Goal: Task Accomplishment & Management: Manage account settings

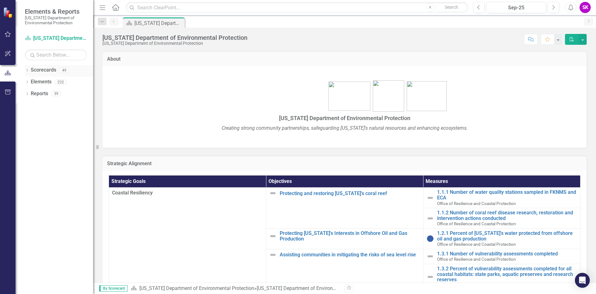
click at [27, 71] on icon "Dropdown" at bounding box center [27, 70] width 4 height 3
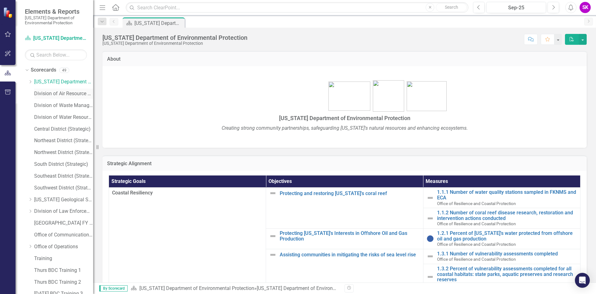
click at [43, 94] on link "Division of Air Resource Management" at bounding box center [63, 93] width 59 height 7
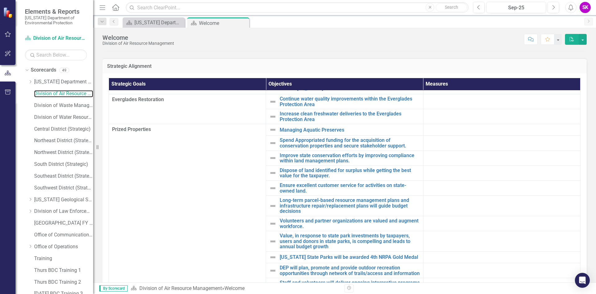
scroll to position [78, 0]
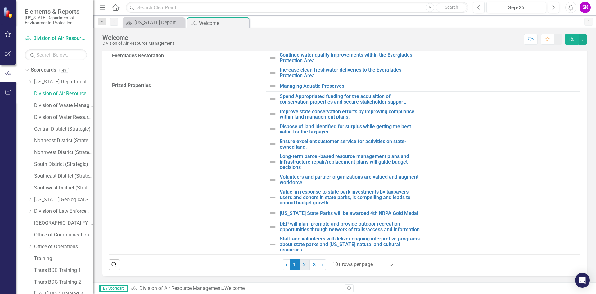
click at [300, 266] on link "2" at bounding box center [305, 264] width 10 height 11
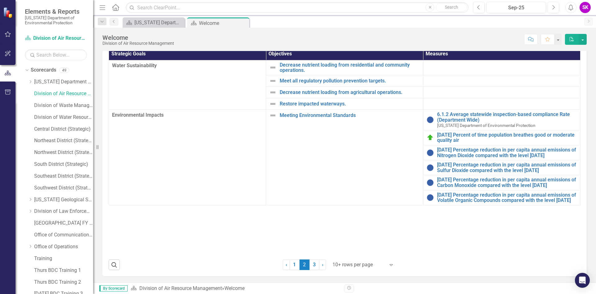
scroll to position [65, 0]
click at [310, 265] on link "3" at bounding box center [315, 264] width 10 height 11
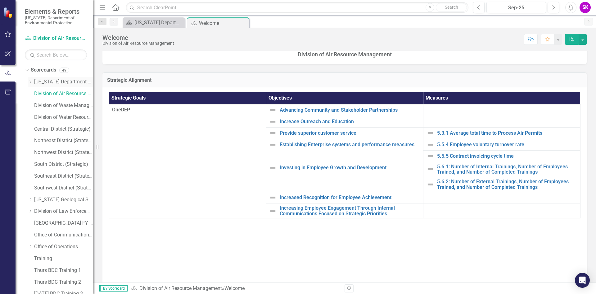
click at [44, 82] on link "[US_STATE] Department of Environmental Protection" at bounding box center [63, 81] width 59 height 7
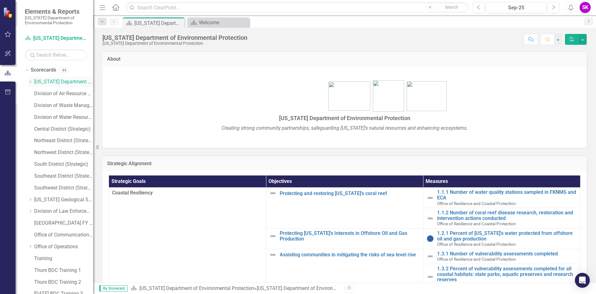
click at [33, 83] on icon "Dropdown" at bounding box center [30, 82] width 5 height 4
click at [36, 153] on icon at bounding box center [37, 152] width 2 height 3
click at [60, 151] on link "Office of Resilience and Coastal Protection" at bounding box center [66, 152] width 53 height 7
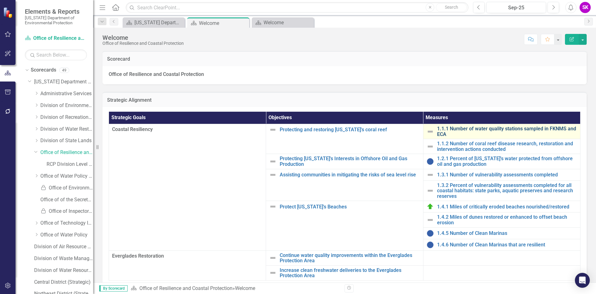
click at [468, 128] on link "1.1.1 Number of water quality stations sampled in FKNMS and ECA" at bounding box center [507, 131] width 140 height 11
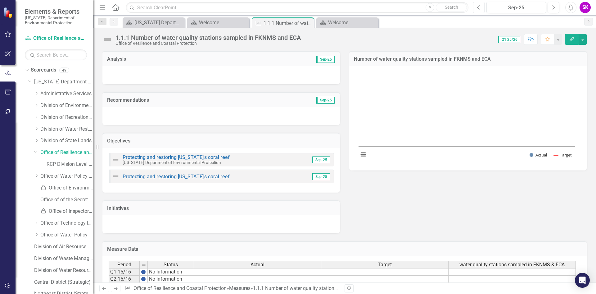
click at [477, 9] on icon "Previous" at bounding box center [478, 8] width 3 height 6
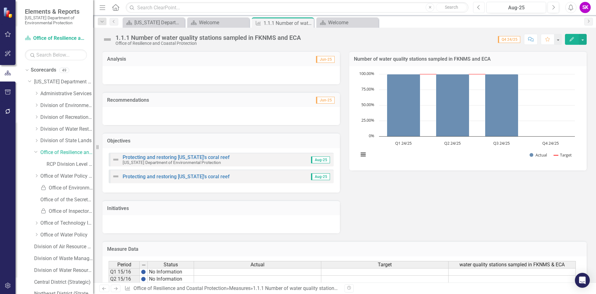
click at [480, 8] on icon "Previous" at bounding box center [478, 8] width 3 height 6
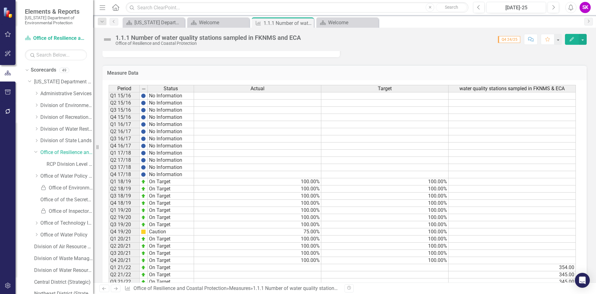
scroll to position [302, 0]
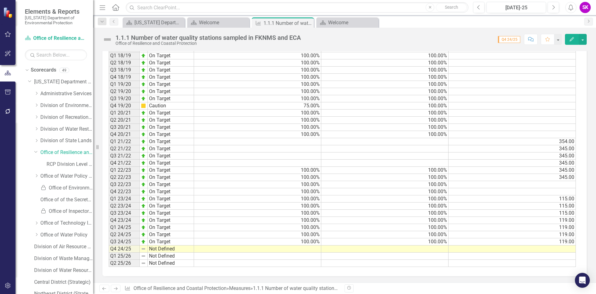
click at [511, 249] on td at bounding box center [512, 248] width 127 height 7
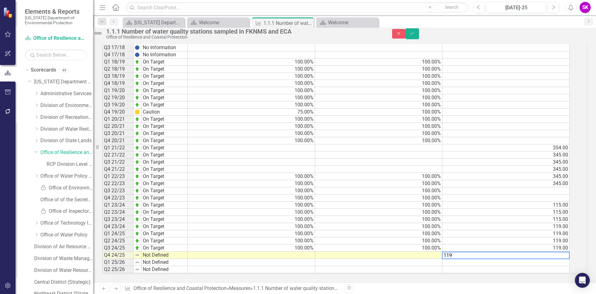
click at [422, 251] on td at bounding box center [378, 254] width 127 height 7
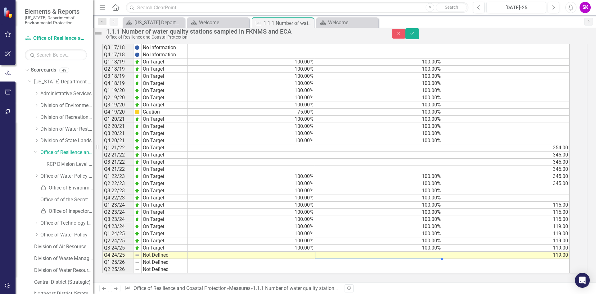
click at [406, 237] on td "100.00%" at bounding box center [378, 240] width 127 height 7
click at [405, 251] on td at bounding box center [378, 254] width 127 height 7
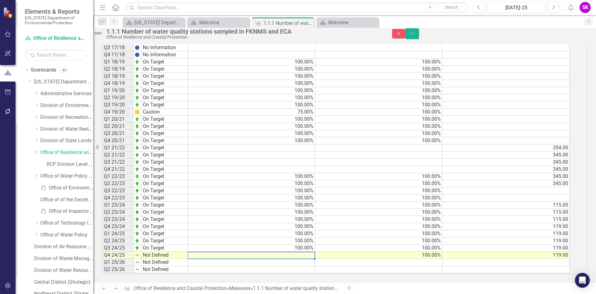
click at [279, 251] on td at bounding box center [251, 254] width 127 height 7
type textarea "100"
click at [277, 237] on td "100.00%" at bounding box center [251, 240] width 127 height 7
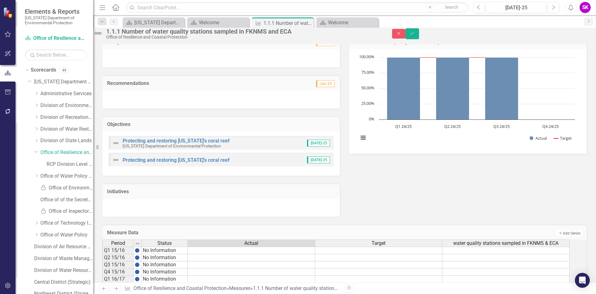
scroll to position [0, 0]
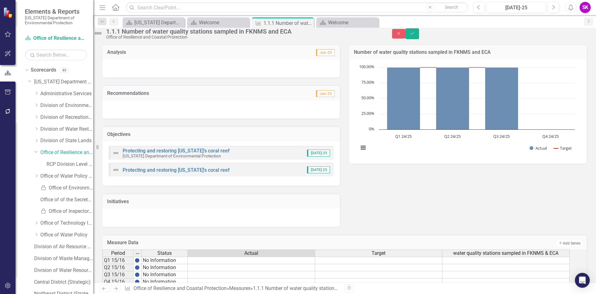
click at [164, 77] on div at bounding box center [222, 68] width 238 height 18
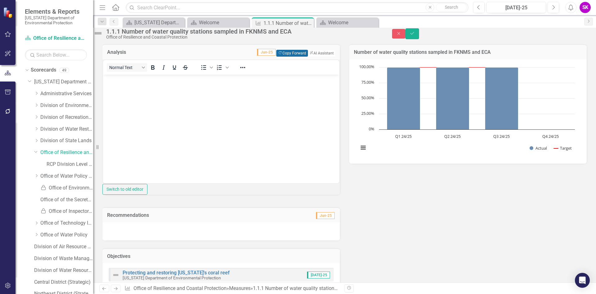
click at [282, 57] on button "Copy Forward Copy Forward" at bounding box center [291, 53] width 31 height 7
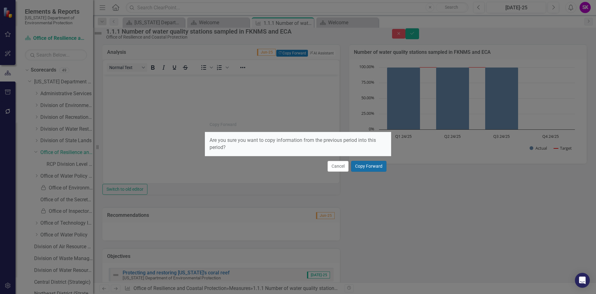
click at [368, 169] on button "Copy Forward" at bounding box center [368, 166] width 35 height 11
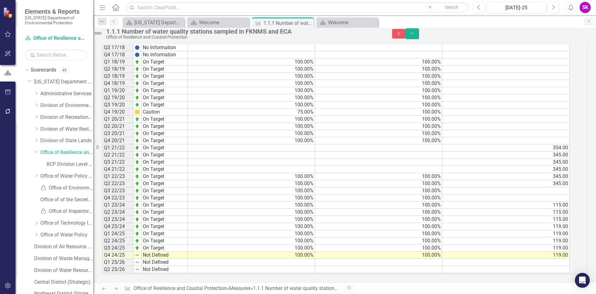
scroll to position [438, 0]
click at [161, 251] on td "Not Defined" at bounding box center [165, 254] width 46 height 7
click at [168, 221] on div "Period Status Actual Target water quality stations sampled in FKNMS & ECA Q1 15…" at bounding box center [337, 119] width 468 height 308
click at [419, 37] on button "Save" at bounding box center [413, 33] width 14 height 11
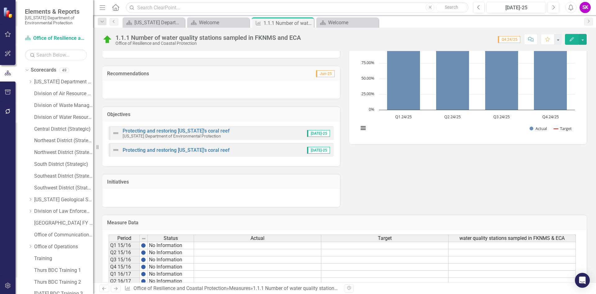
scroll to position [0, 0]
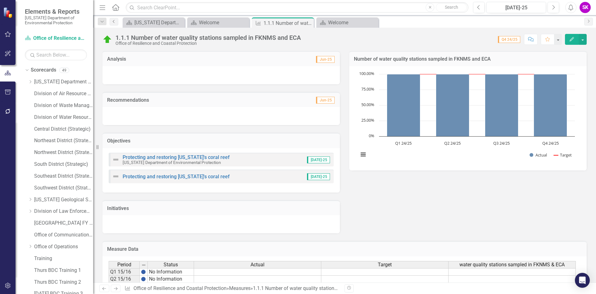
click at [113, 22] on icon "Previous" at bounding box center [114, 22] width 5 height 4
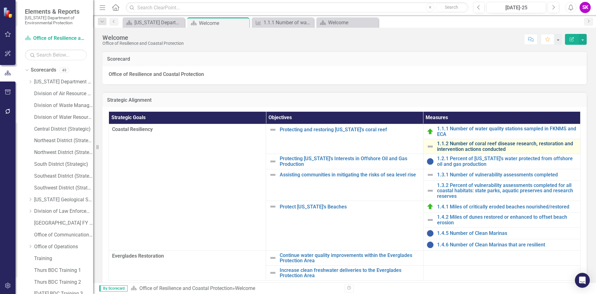
click at [496, 148] on link "1.1.2 Number of coral reef disease research, restoration and intervention actio…" at bounding box center [507, 146] width 140 height 11
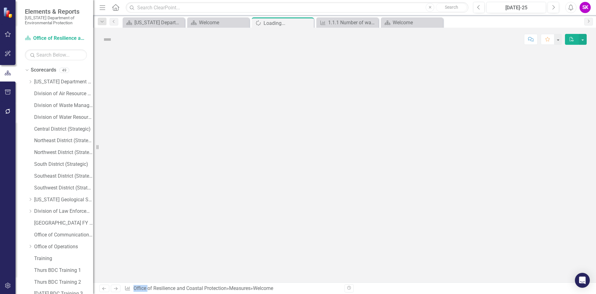
click at [496, 148] on div at bounding box center [344, 166] width 503 height 231
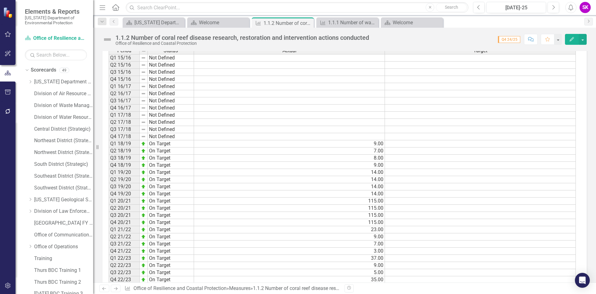
scroll to position [350, 0]
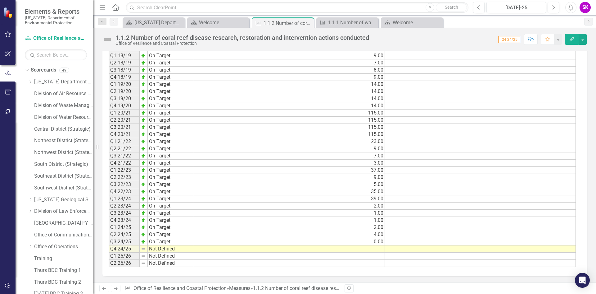
click at [377, 251] on td at bounding box center [289, 248] width 191 height 7
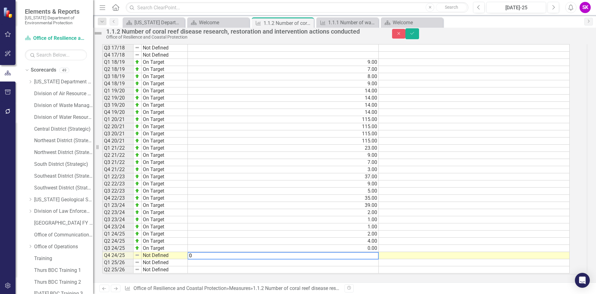
type textarea "0"
click at [377, 259] on td at bounding box center [283, 262] width 191 height 7
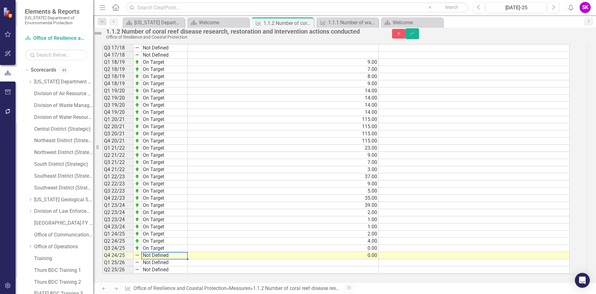
click at [170, 252] on td "Not Defined" at bounding box center [165, 255] width 46 height 7
click at [172, 220] on div "Period Status Actual Target Q1 15/16 Not Defined Q2 15/16 Not Defined Q3 15/16 …" at bounding box center [337, 120] width 468 height 308
click at [415, 35] on icon "Save" at bounding box center [413, 33] width 6 height 4
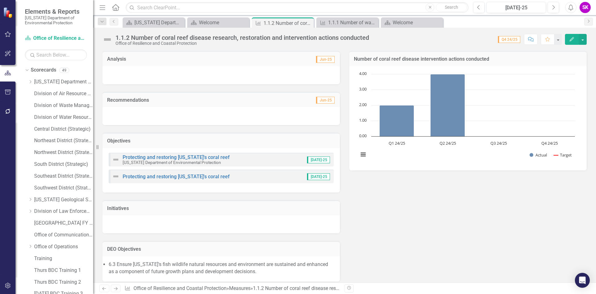
click at [141, 75] on div at bounding box center [222, 75] width 238 height 18
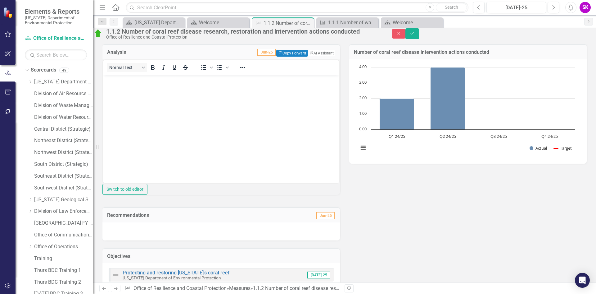
scroll to position [0, 0]
click at [285, 57] on button "Copy Forward Copy Forward" at bounding box center [291, 53] width 31 height 7
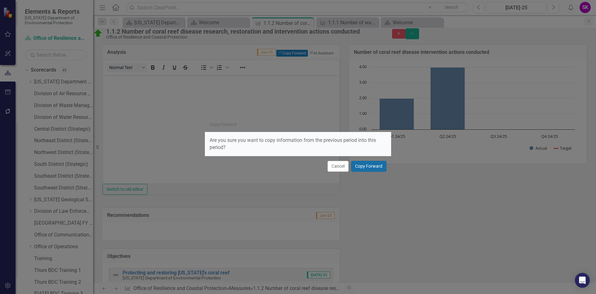
click at [366, 170] on button "Copy Forward" at bounding box center [368, 166] width 35 height 11
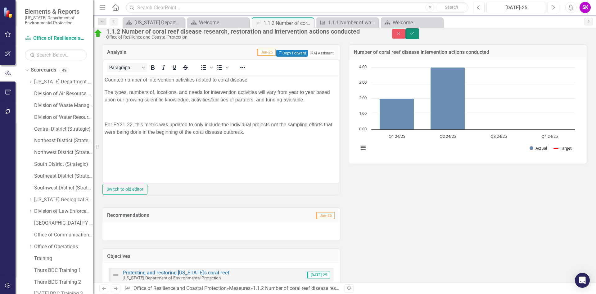
click at [419, 39] on button "Save" at bounding box center [413, 33] width 14 height 11
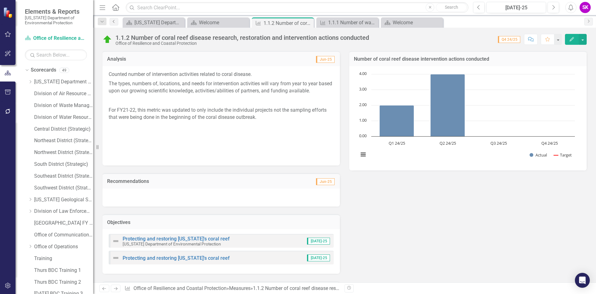
click at [115, 21] on icon "Previous" at bounding box center [114, 22] width 5 height 4
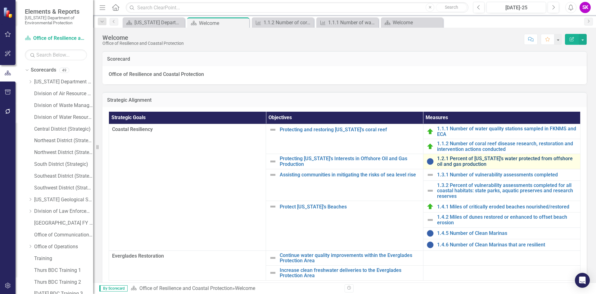
click at [469, 160] on link "1.2.1 Percent of [US_STATE]'s water protected from offshore oil and gas product…" at bounding box center [507, 161] width 140 height 11
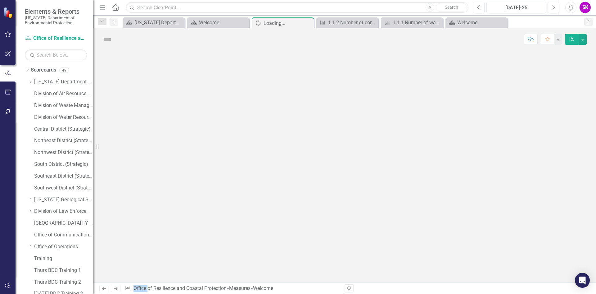
click at [469, 160] on div at bounding box center [344, 166] width 503 height 231
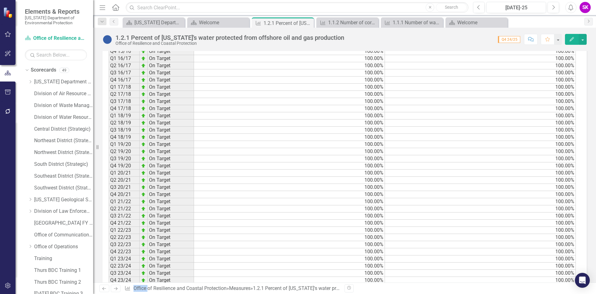
scroll to position [350, 0]
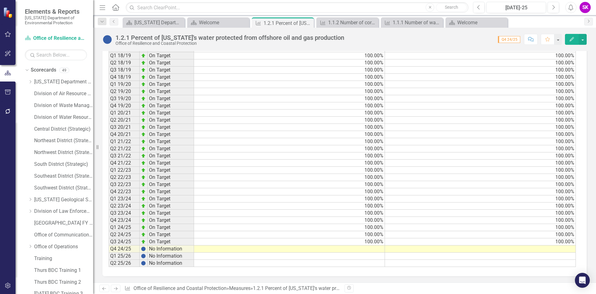
click at [456, 249] on td at bounding box center [480, 248] width 191 height 7
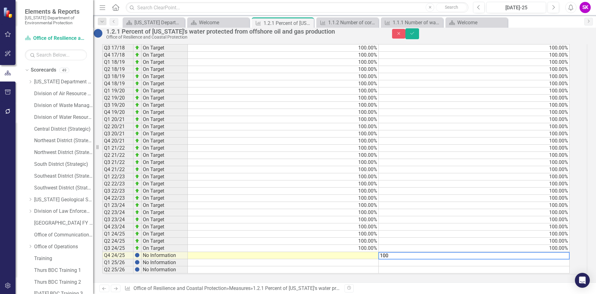
click at [333, 252] on td at bounding box center [283, 255] width 191 height 7
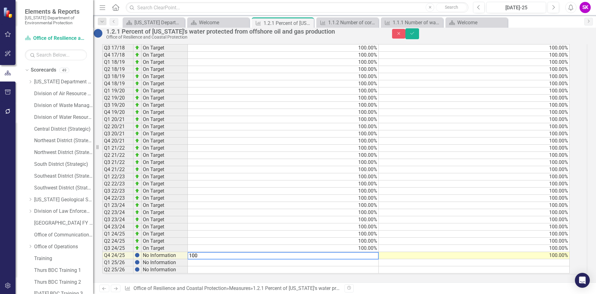
type textarea "100"
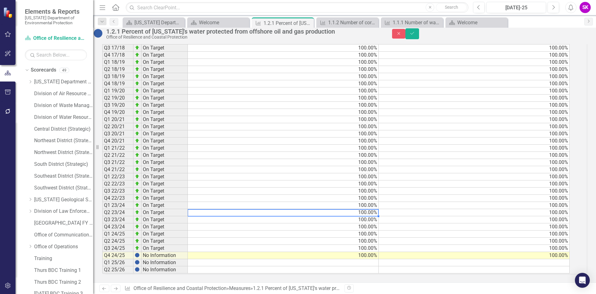
click at [344, 209] on td "100.00%" at bounding box center [283, 212] width 191 height 7
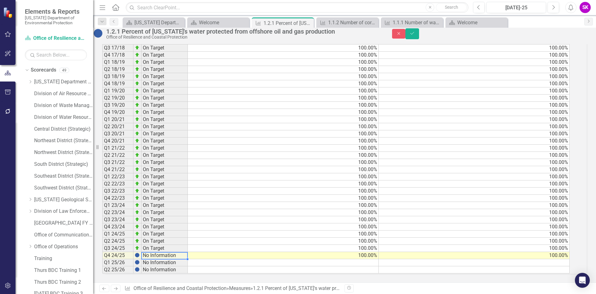
click at [170, 252] on td "No Information" at bounding box center [165, 255] width 46 height 7
drag, startPoint x: 584, startPoint y: 34, endPoint x: 578, endPoint y: 36, distance: 5.7
click at [419, 34] on button "Save" at bounding box center [413, 33] width 14 height 11
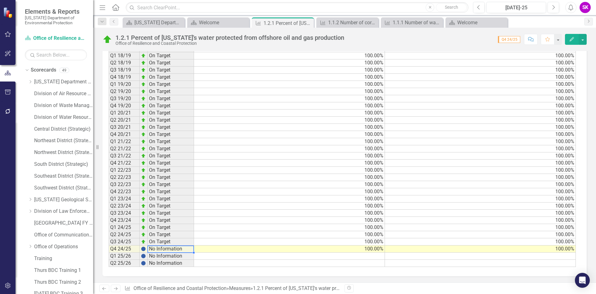
click at [165, 250] on td "No Information" at bounding box center [171, 248] width 46 height 7
click at [161, 249] on td "No Information" at bounding box center [171, 248] width 46 height 7
click at [141, 248] on td at bounding box center [144, 248] width 8 height 7
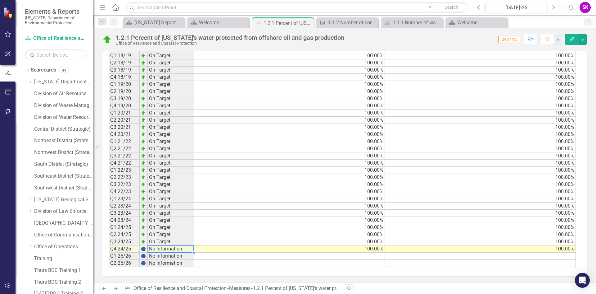
click at [158, 250] on td "No Information" at bounding box center [171, 248] width 46 height 7
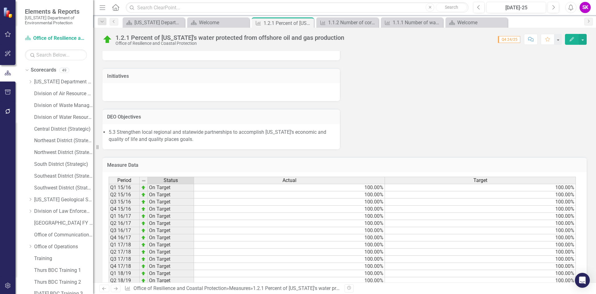
scroll to position [0, 0]
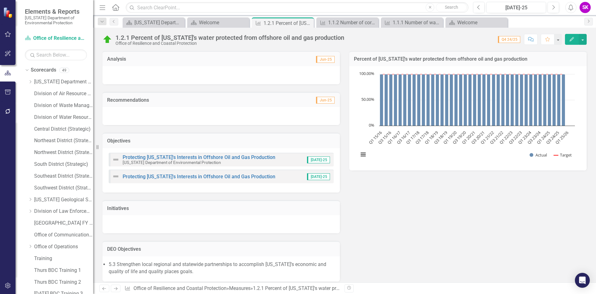
click at [187, 74] on div at bounding box center [222, 75] width 238 height 18
click at [187, 75] on div at bounding box center [222, 75] width 238 height 18
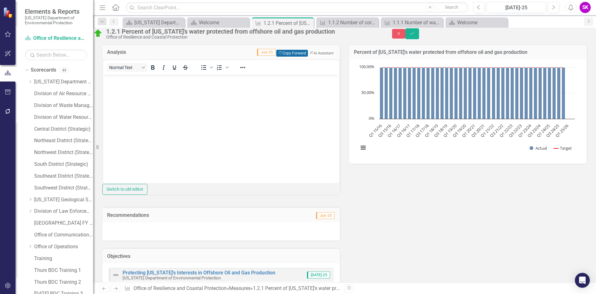
click at [281, 57] on button "Copy Forward Copy Forward" at bounding box center [291, 53] width 31 height 7
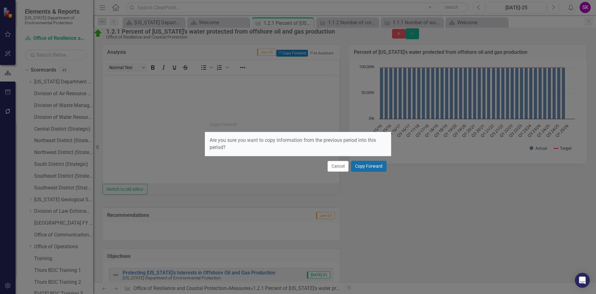
click at [372, 164] on button "Copy Forward" at bounding box center [368, 166] width 35 height 11
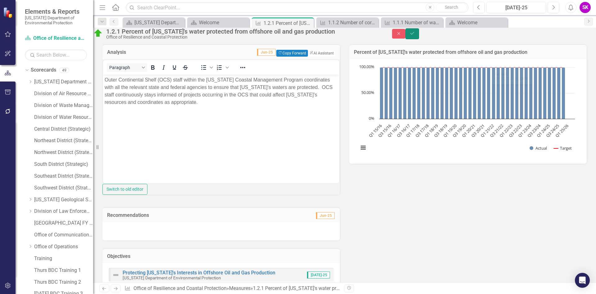
click at [415, 35] on icon "Save" at bounding box center [413, 33] width 6 height 4
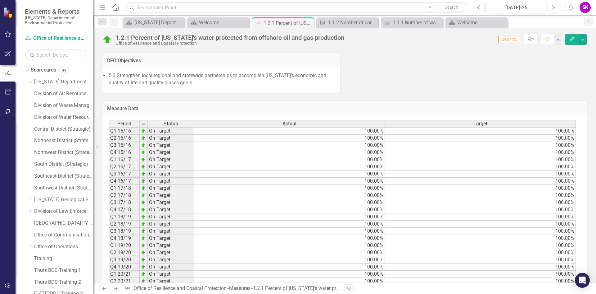
scroll to position [380, 0]
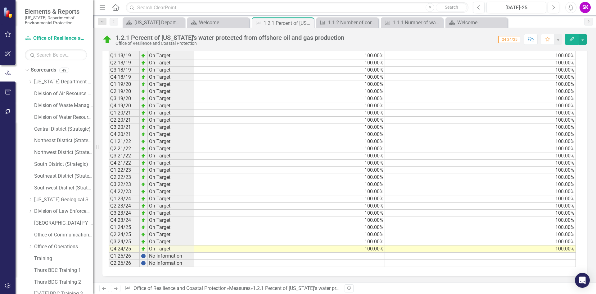
click at [118, 21] on div "Dropdown Search Scorecard Florida Department of Environmental Protection Close …" at bounding box center [344, 21] width 503 height 12
click at [114, 23] on icon "Previous" at bounding box center [114, 22] width 5 height 4
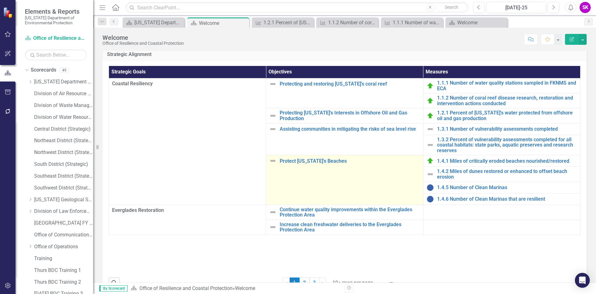
scroll to position [62, 0]
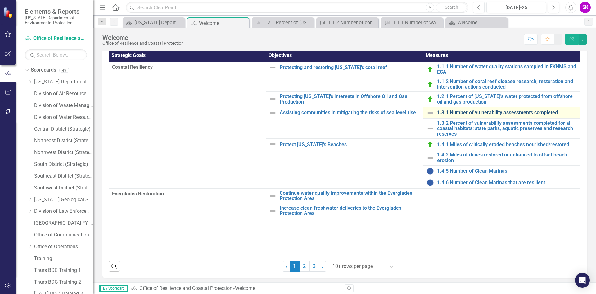
click at [458, 112] on link "1.3.1 Number of vulnerability assessments completed" at bounding box center [507, 113] width 140 height 6
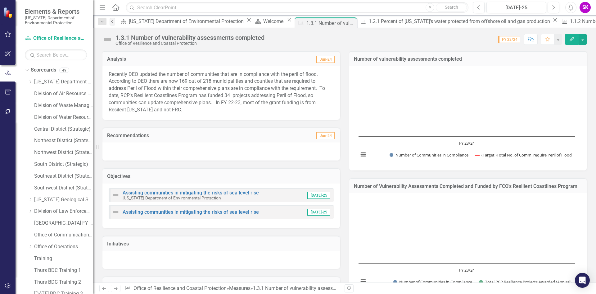
click at [115, 23] on icon "Previous" at bounding box center [112, 22] width 5 height 4
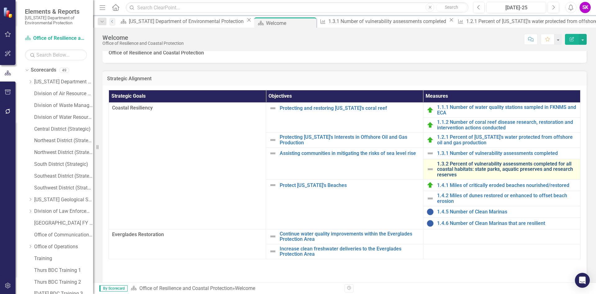
scroll to position [31, 0]
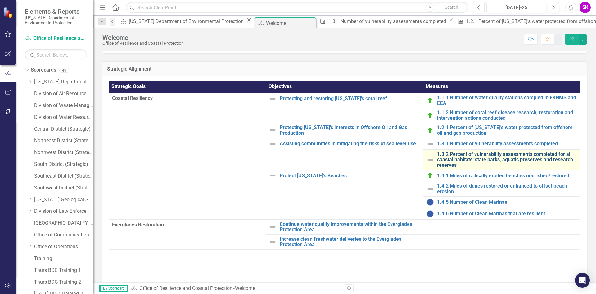
click at [456, 157] on link "1.3.2 Percent of vulnerability assessments completed for all coastal habitats: …" at bounding box center [507, 159] width 140 height 16
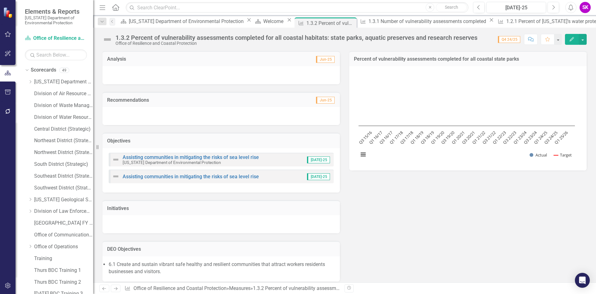
click at [184, 77] on div at bounding box center [222, 75] width 238 height 18
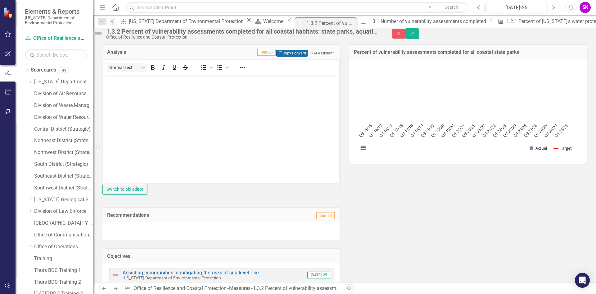
click at [285, 57] on button "Copy Forward Copy Forward" at bounding box center [291, 53] width 31 height 7
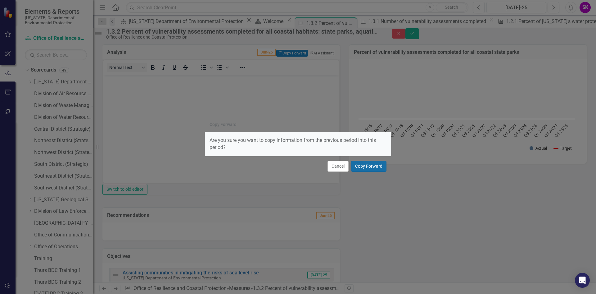
click at [362, 165] on button "Copy Forward" at bounding box center [368, 166] width 35 height 11
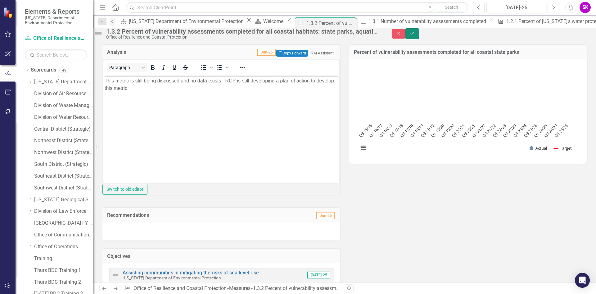
click at [415, 35] on icon "Save" at bounding box center [413, 33] width 6 height 4
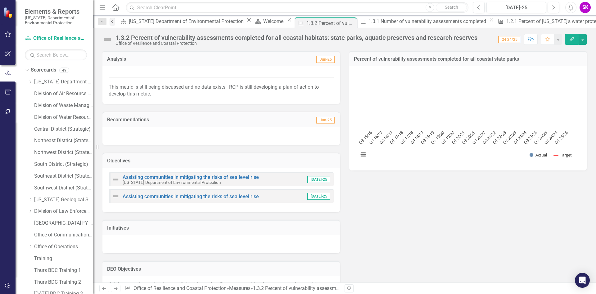
click at [115, 22] on icon "Previous" at bounding box center [112, 22] width 5 height 4
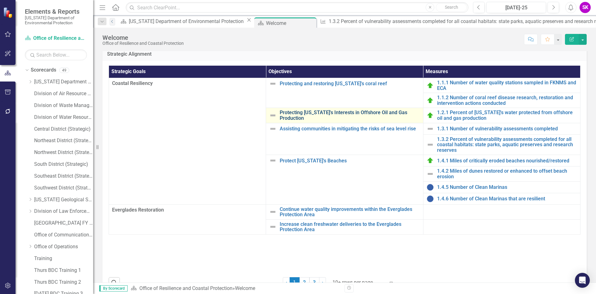
scroll to position [62, 0]
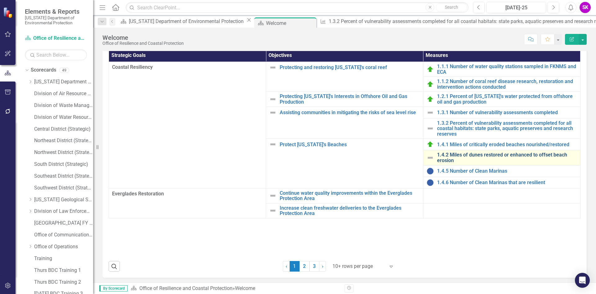
click at [464, 155] on link "1.4.2 Miles of dunes restored or enhanced to offset beach erosion" at bounding box center [507, 157] width 140 height 11
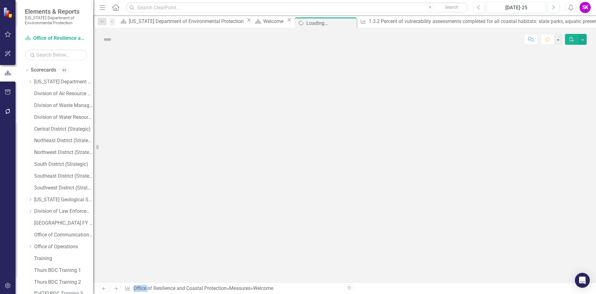
click at [464, 155] on div at bounding box center [344, 166] width 503 height 231
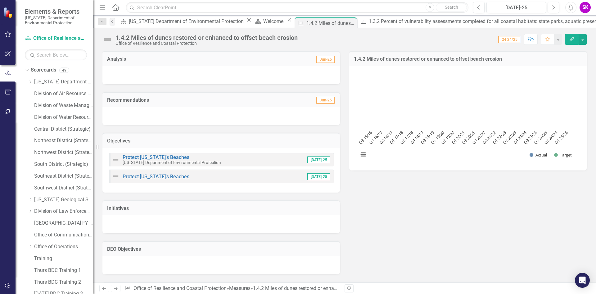
click at [245, 75] on div at bounding box center [222, 75] width 238 height 18
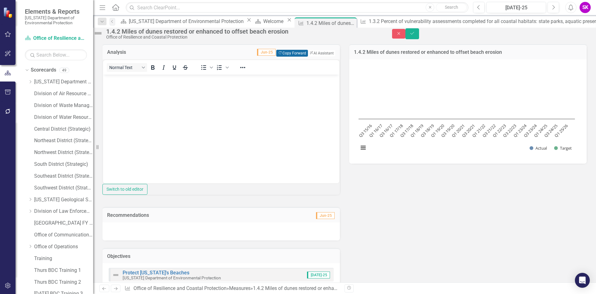
click at [286, 57] on button "Copy Forward Copy Forward" at bounding box center [291, 53] width 31 height 7
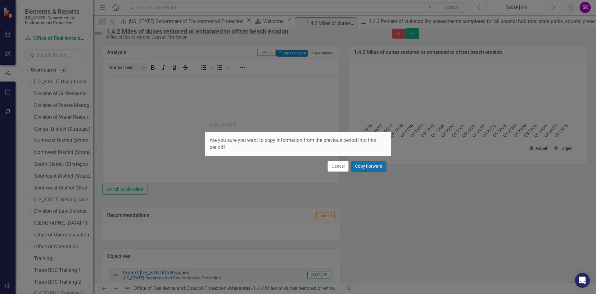
click at [367, 165] on button "Copy Forward" at bounding box center [368, 166] width 35 height 11
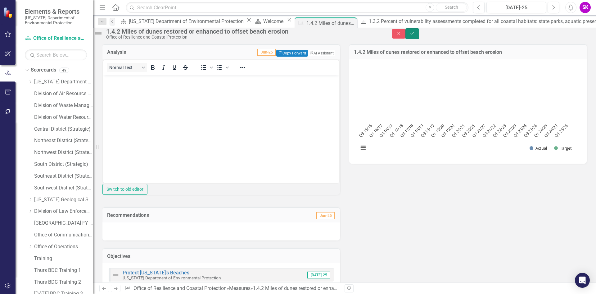
click at [419, 37] on button "Save" at bounding box center [413, 33] width 14 height 11
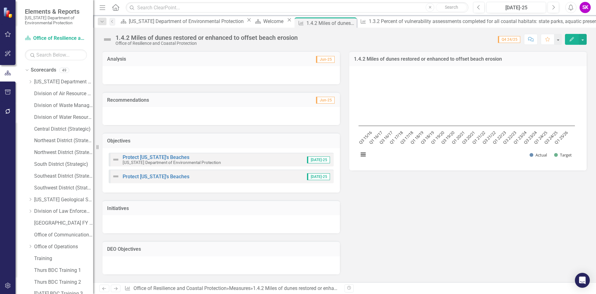
click at [245, 77] on div at bounding box center [222, 75] width 238 height 18
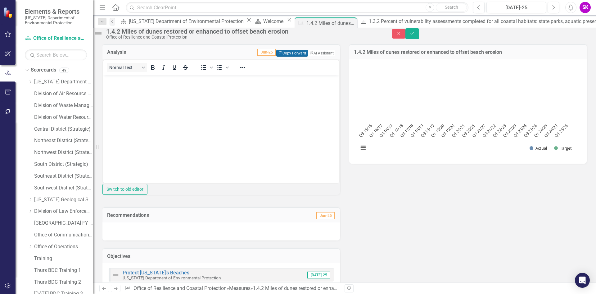
click at [280, 57] on button "Copy Forward Copy Forward" at bounding box center [291, 53] width 31 height 7
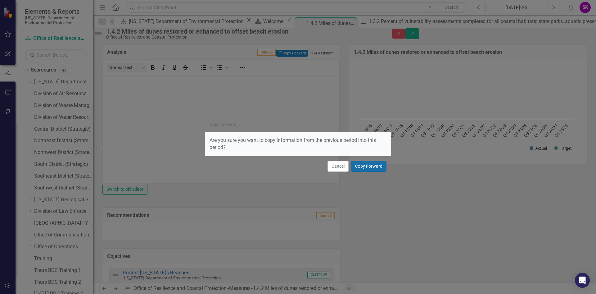
click at [364, 167] on button "Copy Forward" at bounding box center [368, 166] width 35 height 11
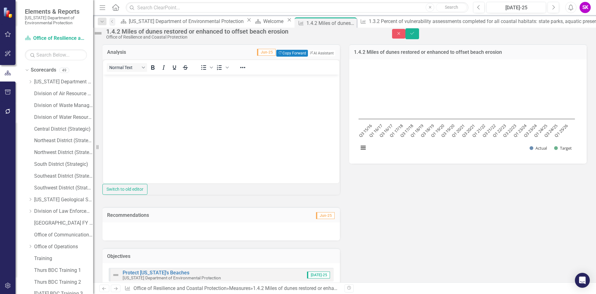
click at [257, 56] on span "Jun-25" at bounding box center [266, 52] width 19 height 7
click at [478, 10] on icon "Previous" at bounding box center [478, 8] width 3 height 6
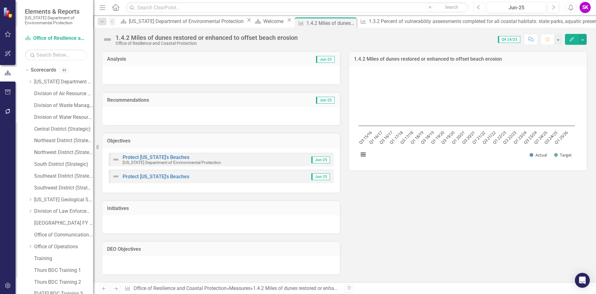
click at [478, 9] on icon "Previous" at bounding box center [478, 8] width 3 height 6
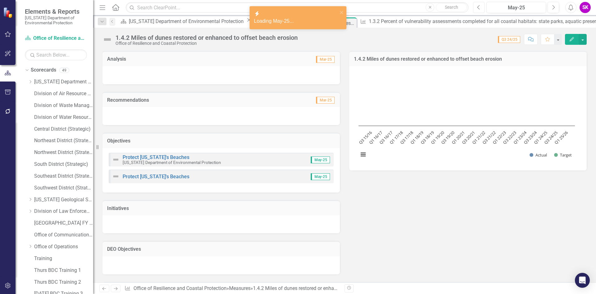
click at [478, 9] on icon "Previous" at bounding box center [478, 8] width 3 height 6
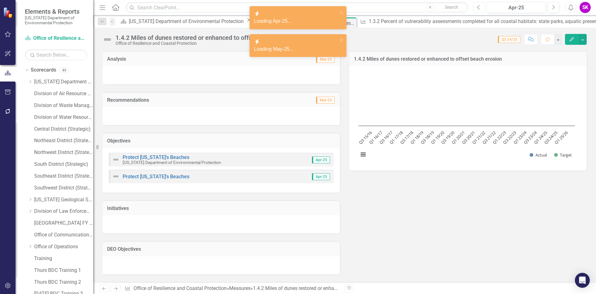
click at [478, 9] on icon "Previous" at bounding box center [478, 8] width 3 height 6
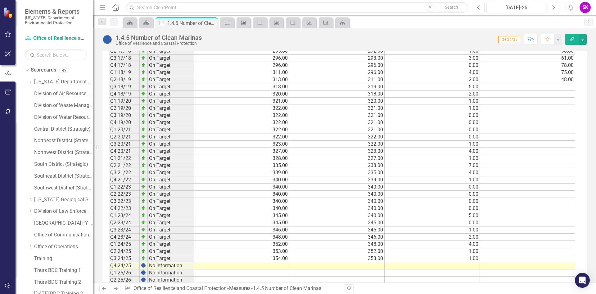
scroll to position [372, 0]
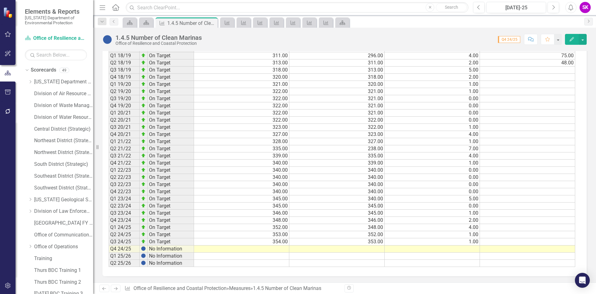
click at [272, 249] on td at bounding box center [241, 248] width 95 height 7
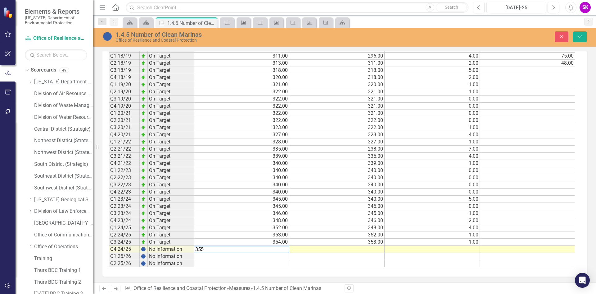
type textarea "355"
click at [342, 250] on td at bounding box center [337, 248] width 95 height 7
type textarea "354"
click at [442, 250] on td at bounding box center [432, 248] width 95 height 7
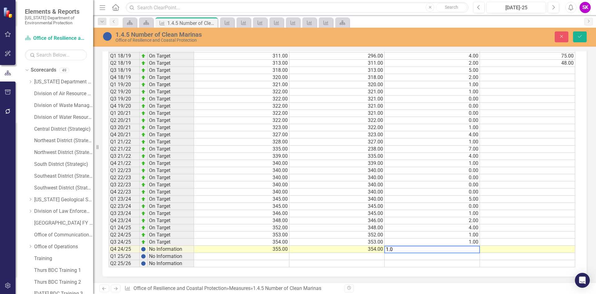
type textarea "1.0"
click at [502, 222] on td at bounding box center [527, 220] width 95 height 7
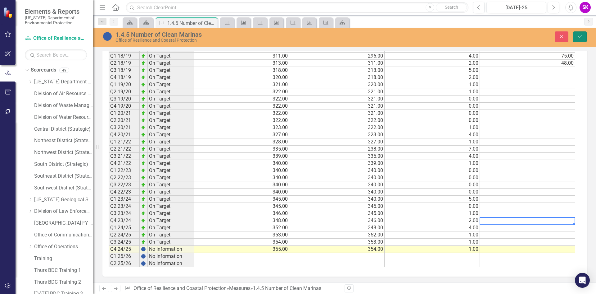
drag, startPoint x: 582, startPoint y: 39, endPoint x: 580, endPoint y: 42, distance: 4.2
click at [582, 39] on button "Save" at bounding box center [580, 36] width 14 height 11
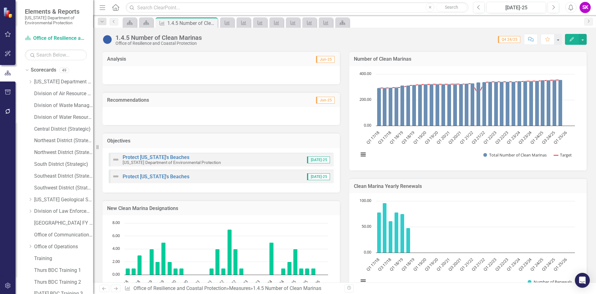
click at [171, 77] on div at bounding box center [222, 75] width 238 height 18
click at [170, 78] on div at bounding box center [222, 75] width 238 height 18
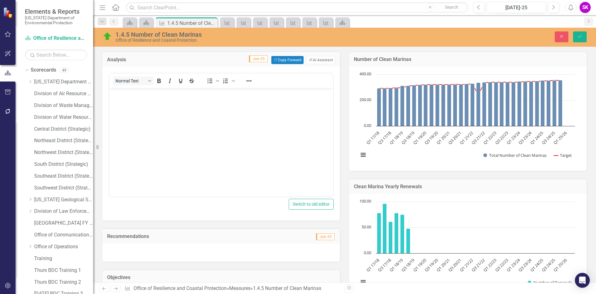
scroll to position [0, 0]
click at [285, 60] on button "Copy Forward Copy Forward" at bounding box center [288, 60] width 32 height 8
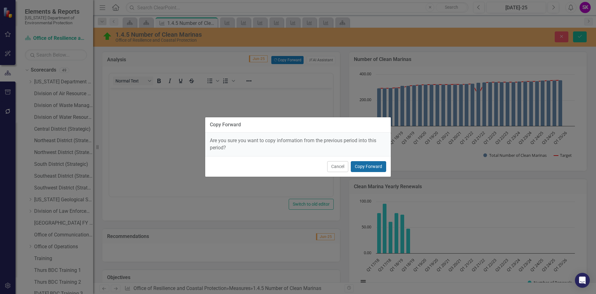
click at [373, 166] on button "Copy Forward" at bounding box center [368, 166] width 35 height 11
click at [369, 167] on button "Copy Forward" at bounding box center [368, 166] width 35 height 11
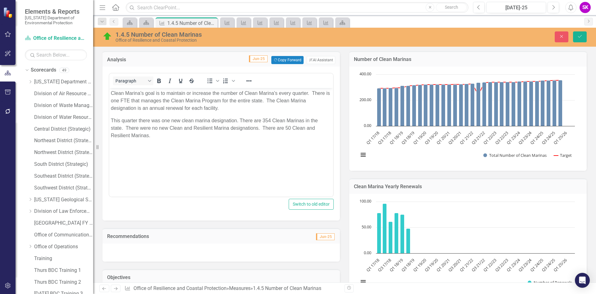
click at [269, 119] on span "here are 354 Clean Marinas in the state. There were no new Clean and Resilient …" at bounding box center [214, 128] width 207 height 20
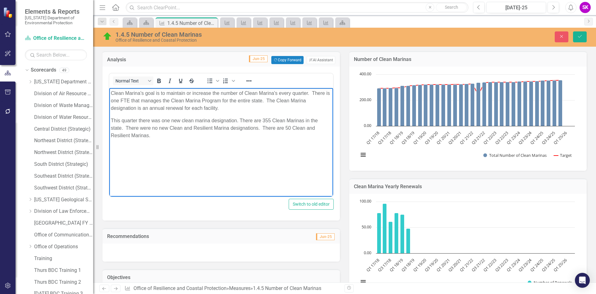
click at [268, 129] on span "here are 355 Clean Marinas in the state. There were no new Clean and Resilient …" at bounding box center [214, 128] width 207 height 20
click at [290, 127] on span "here are 355 Clean Marinas in the state. There were no new Clean and Resilient …" at bounding box center [214, 128] width 207 height 20
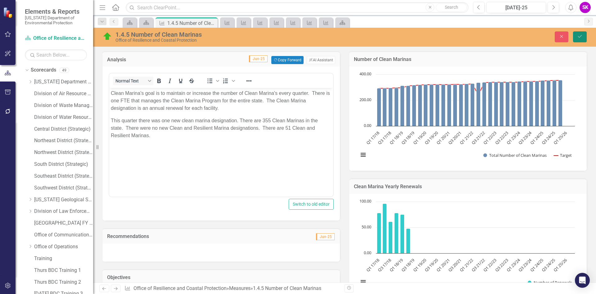
click at [580, 37] on icon "Save" at bounding box center [581, 36] width 6 height 4
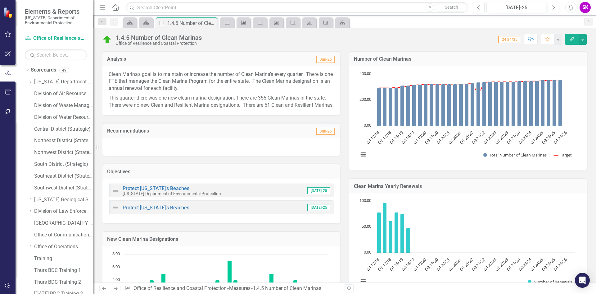
click at [113, 22] on icon "Previous" at bounding box center [114, 22] width 5 height 4
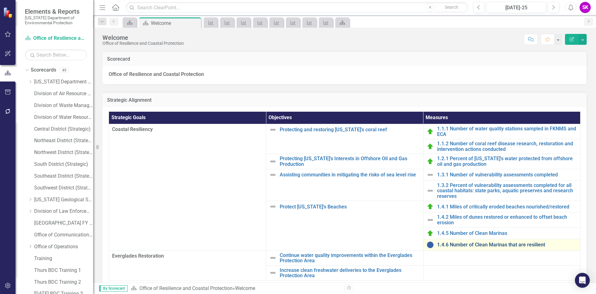
click at [467, 245] on link "1.4.6 Number of Clean Marinas that are resilient" at bounding box center [507, 245] width 140 height 6
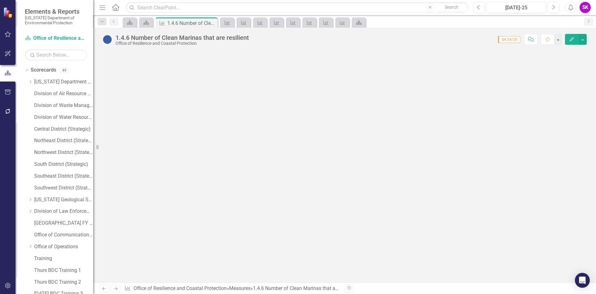
click at [209, 117] on div at bounding box center [344, 166] width 503 height 231
drag, startPoint x: 115, startPoint y: 21, endPoint x: 117, endPoint y: 24, distance: 3.8
click at [115, 21] on icon "Previous" at bounding box center [114, 22] width 5 height 4
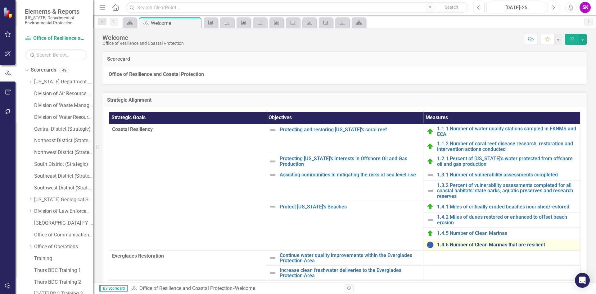
click at [469, 245] on link "1.4.6 Number of Clean Marinas that are resilient" at bounding box center [507, 245] width 140 height 6
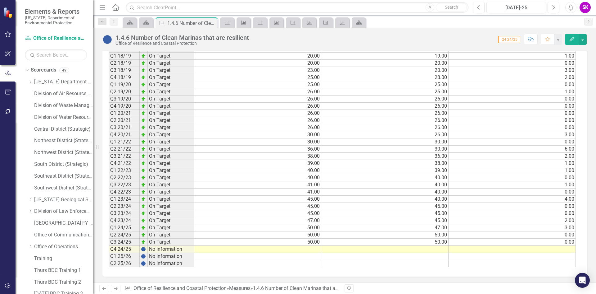
scroll to position [292, 0]
click at [304, 246] on td at bounding box center [257, 248] width 127 height 7
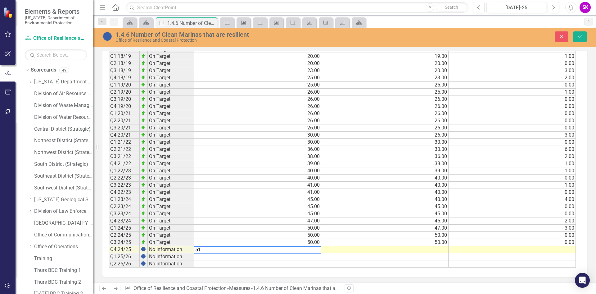
type textarea "51"
click at [403, 250] on td at bounding box center [385, 249] width 127 height 7
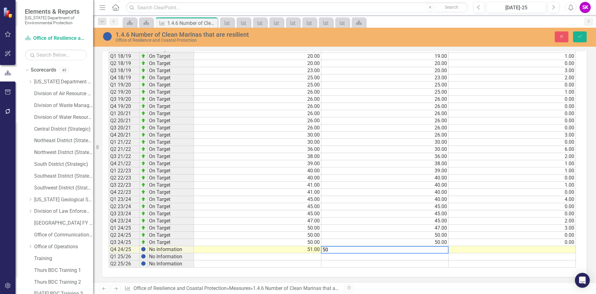
type textarea "50"
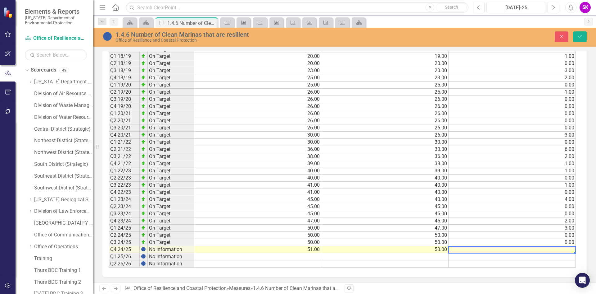
click at [528, 250] on td at bounding box center [512, 249] width 127 height 7
type textarea "1.0"
click at [582, 37] on icon "Save" at bounding box center [581, 36] width 6 height 4
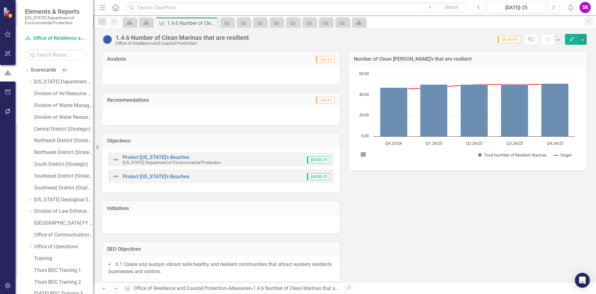
click at [218, 73] on div at bounding box center [222, 75] width 238 height 18
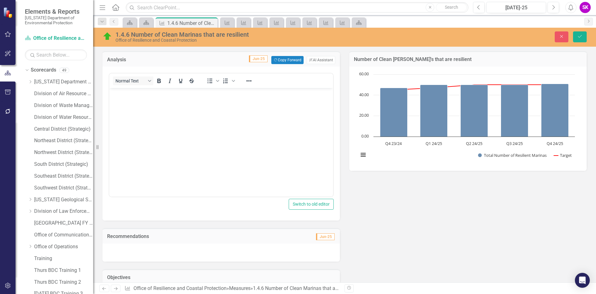
scroll to position [0, 0]
click at [288, 60] on button "Copy Forward Copy Forward" at bounding box center [288, 60] width 32 height 8
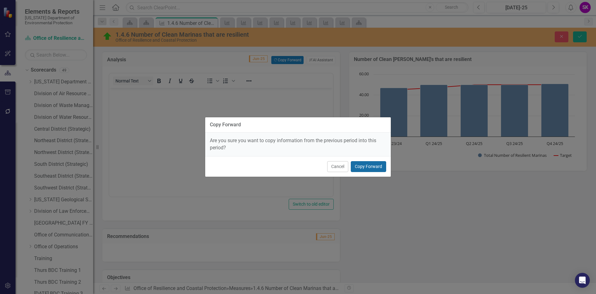
click at [371, 166] on button "Copy Forward" at bounding box center [368, 166] width 35 height 11
click at [376, 165] on button "Copy Forward" at bounding box center [368, 166] width 35 height 11
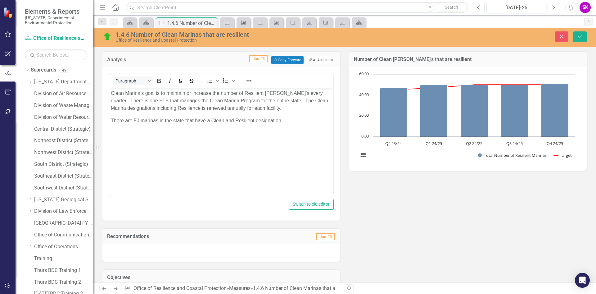
click at [136, 120] on p "There are 50 marinas in the state that have a Clean and Resilient designation." at bounding box center [221, 120] width 221 height 7
click at [583, 39] on button "Save" at bounding box center [580, 36] width 14 height 11
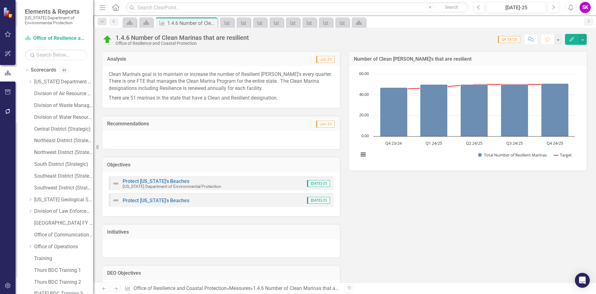
click at [114, 21] on icon "Previous" at bounding box center [114, 22] width 5 height 4
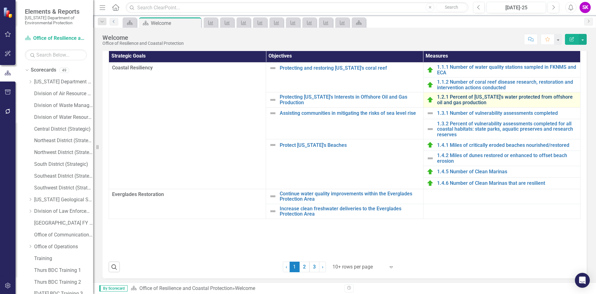
scroll to position [64, 0]
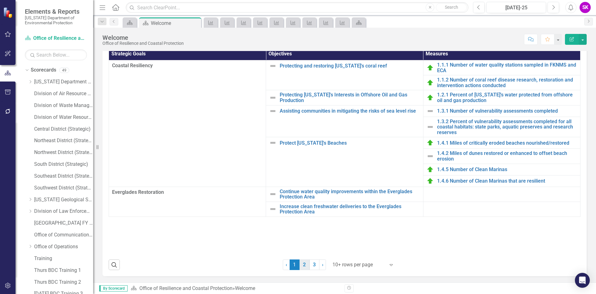
click at [301, 266] on link "2" at bounding box center [305, 264] width 10 height 11
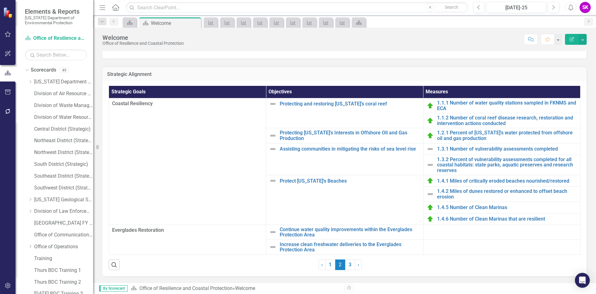
scroll to position [26, 0]
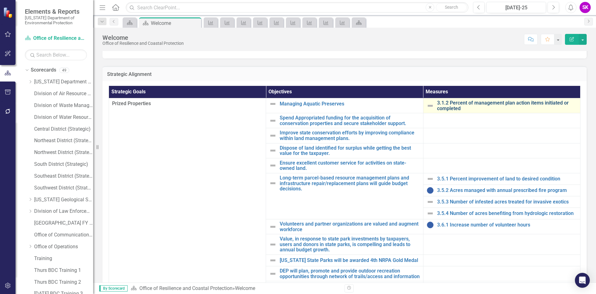
click at [462, 103] on link "3.1.2 Percent of management plan action items initiated or completed" at bounding box center [507, 105] width 140 height 11
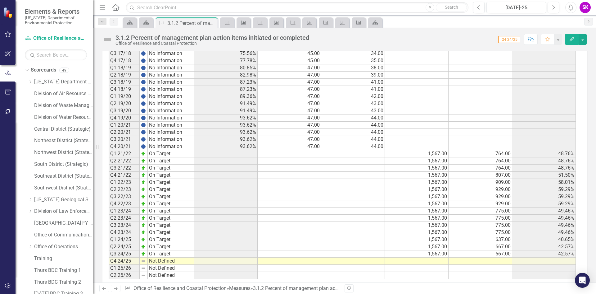
scroll to position [312, 0]
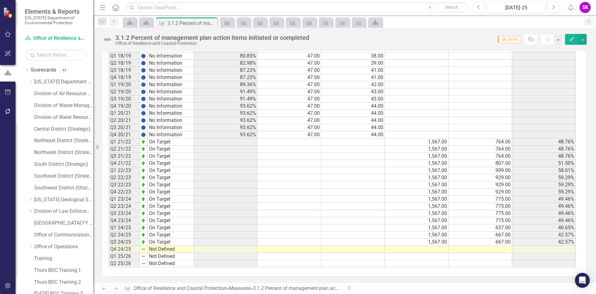
click at [431, 248] on td at bounding box center [417, 248] width 64 height 7
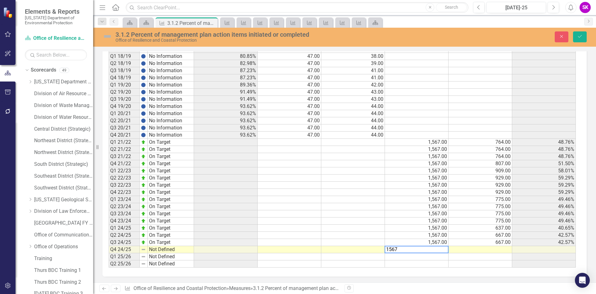
type textarea "1567"
click at [482, 251] on td at bounding box center [481, 249] width 64 height 7
click at [496, 248] on td at bounding box center [481, 248] width 64 height 7
type textarea "929"
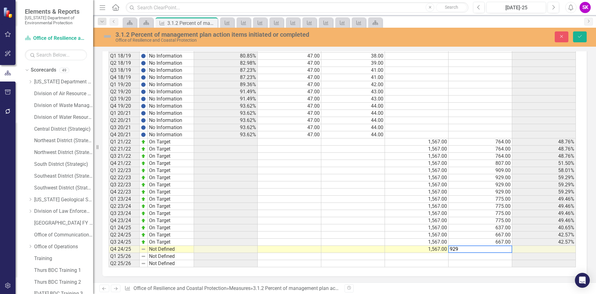
click at [483, 193] on td "929.00" at bounding box center [481, 191] width 64 height 7
drag, startPoint x: 579, startPoint y: 39, endPoint x: 544, endPoint y: 63, distance: 42.2
click at [579, 39] on button "Save" at bounding box center [580, 36] width 14 height 11
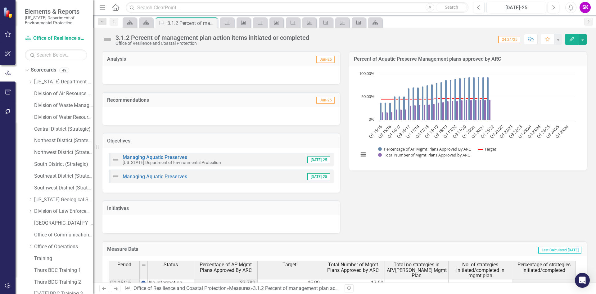
click at [227, 70] on div at bounding box center [222, 75] width 238 height 18
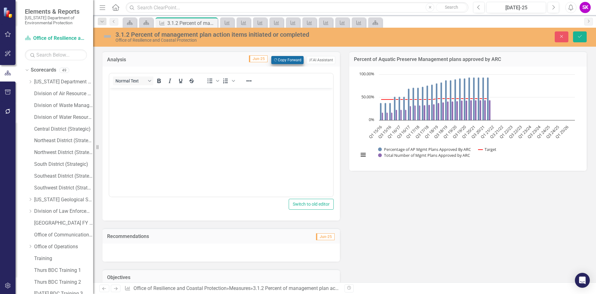
scroll to position [0, 0]
click at [285, 59] on button "Copy Forward Copy Forward" at bounding box center [288, 60] width 32 height 8
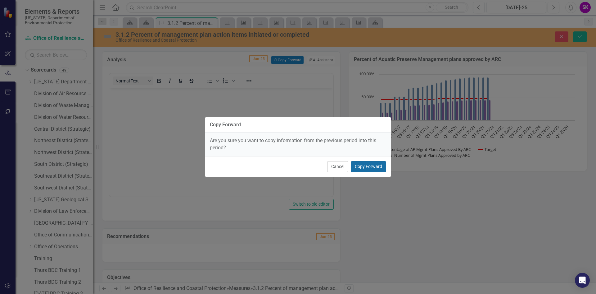
click at [374, 169] on button "Copy Forward" at bounding box center [368, 166] width 35 height 11
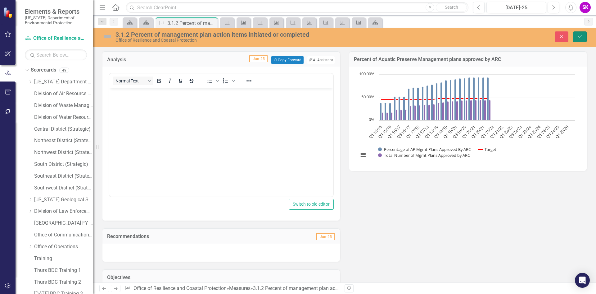
click at [585, 37] on button "Save" at bounding box center [580, 36] width 14 height 11
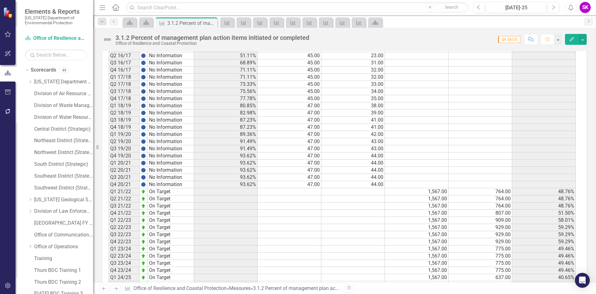
scroll to position [312, 0]
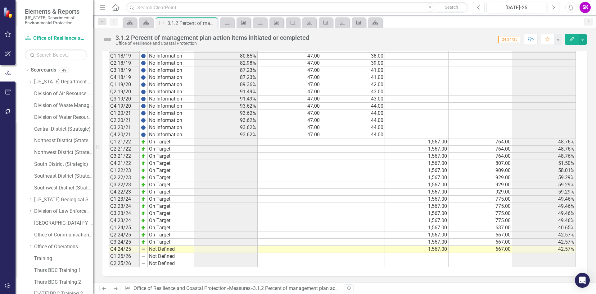
click at [162, 249] on td "Not Defined" at bounding box center [171, 248] width 46 height 7
click at [161, 249] on td "Not Defined" at bounding box center [171, 248] width 46 height 7
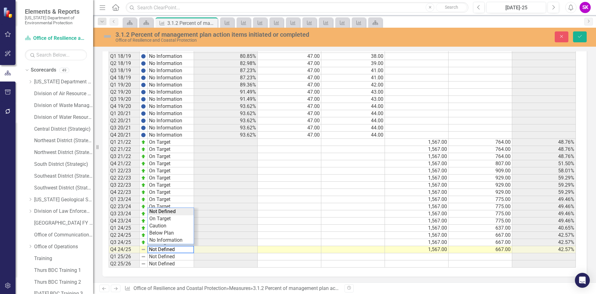
type textarea "On Target"
click at [168, 221] on div "Period Status Percentage of AP Mgmt Plans Approved By ARC Target Total Number o…" at bounding box center [343, 108] width 468 height 318
click at [583, 37] on icon "Save" at bounding box center [581, 36] width 6 height 4
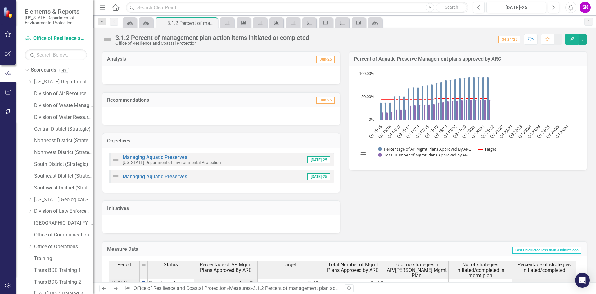
click at [113, 24] on link "Previous" at bounding box center [114, 21] width 9 height 7
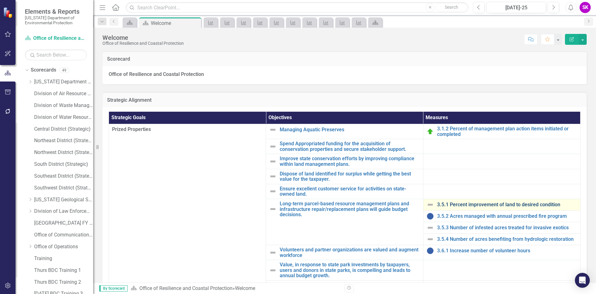
click at [462, 204] on link "3.5.1 Percent improvement of land to desired condition" at bounding box center [507, 205] width 140 height 6
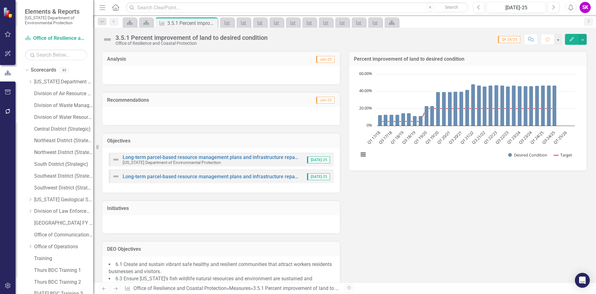
click at [201, 75] on div at bounding box center [222, 75] width 238 height 18
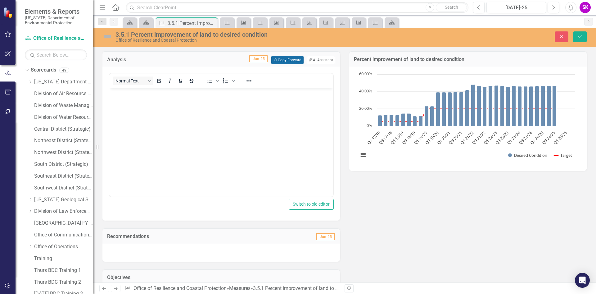
click at [285, 58] on button "Copy Forward Copy Forward" at bounding box center [288, 60] width 32 height 8
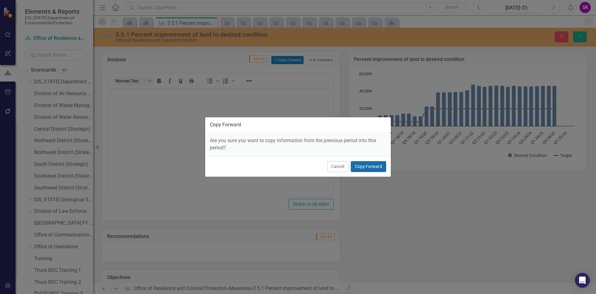
click at [371, 166] on button "Copy Forward" at bounding box center [368, 166] width 35 height 11
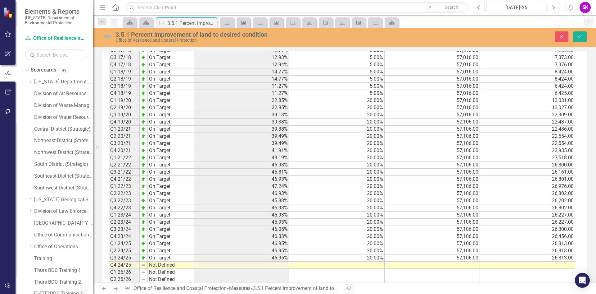
scroll to position [443, 0]
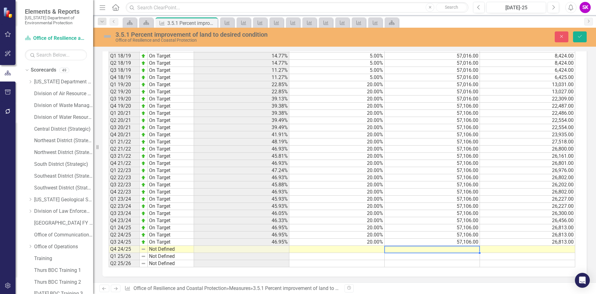
click at [472, 247] on td at bounding box center [432, 248] width 95 height 7
type textarea "57106"
click at [514, 258] on td at bounding box center [527, 256] width 95 height 7
click at [509, 248] on td at bounding box center [527, 248] width 95 height 7
type textarea "26813"
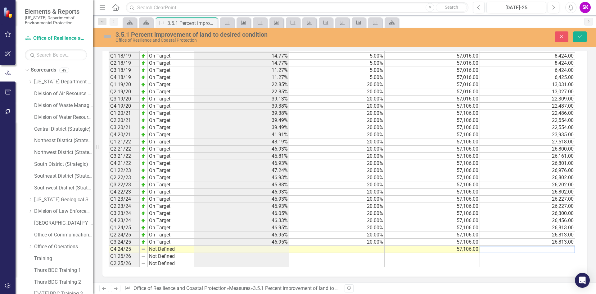
click at [109, 246] on div "Period Status Desired Condition Target Total Upland Acres Managed Acres in Main…" at bounding box center [109, 141] width 0 height 250
type textarea "20"
click at [328, 257] on td at bounding box center [337, 256] width 95 height 7
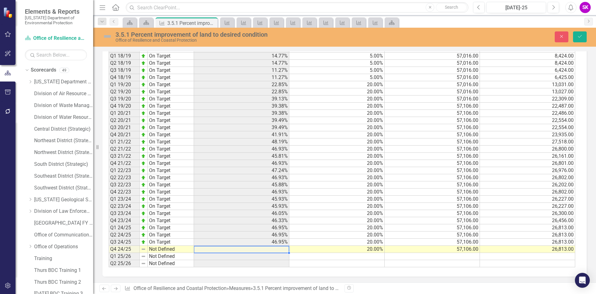
click at [271, 249] on td at bounding box center [241, 248] width 95 height 7
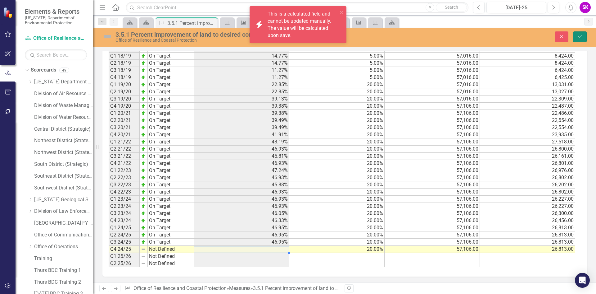
drag, startPoint x: 582, startPoint y: 40, endPoint x: 501, endPoint y: 111, distance: 107.8
click at [582, 40] on button "Save" at bounding box center [580, 36] width 14 height 11
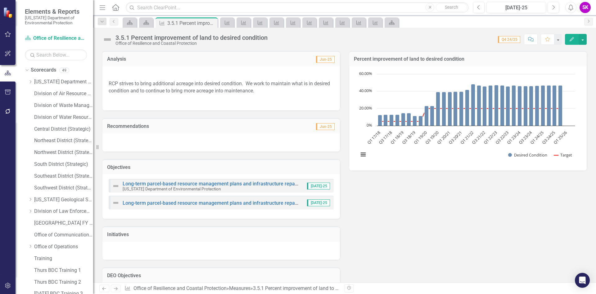
scroll to position [333, 0]
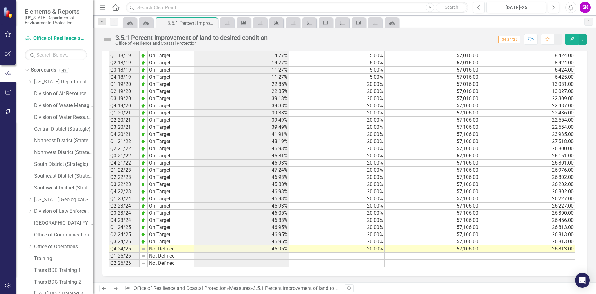
click at [167, 249] on td "Not Defined" at bounding box center [171, 248] width 46 height 7
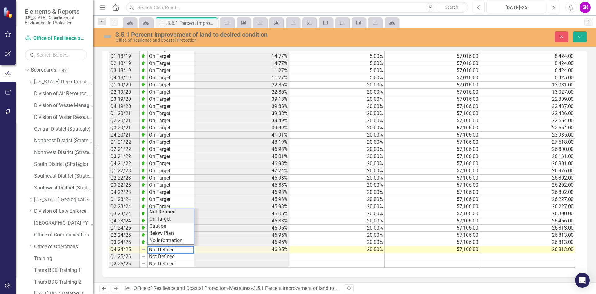
type textarea "On Target"
click at [174, 220] on div "Period Status Desired Condition Target Total Upland Acres Managed Acres in Main…" at bounding box center [343, 142] width 468 height 251
click at [582, 34] on icon "Save" at bounding box center [581, 36] width 6 height 4
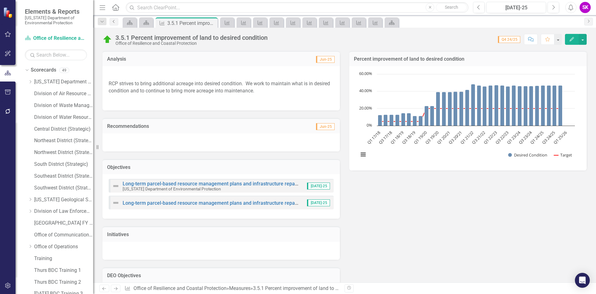
click at [112, 22] on icon "Previous" at bounding box center [114, 22] width 5 height 4
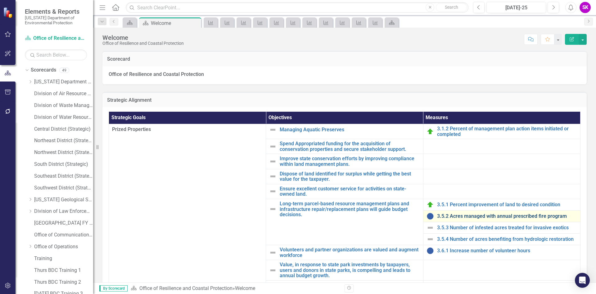
click at [471, 215] on link "3.5.2 Acres managed with annual prescribed fire program" at bounding box center [507, 216] width 140 height 6
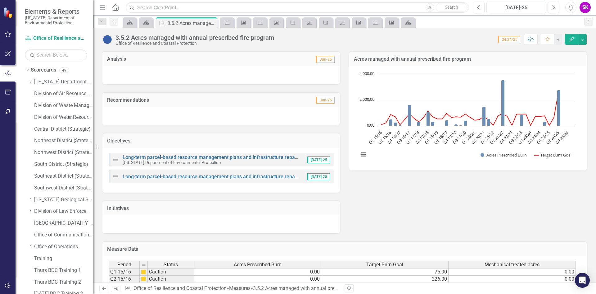
click at [235, 77] on div at bounding box center [222, 75] width 238 height 18
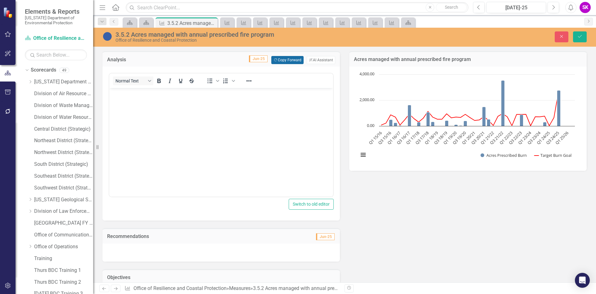
click at [281, 59] on button "Copy Forward Copy Forward" at bounding box center [288, 60] width 32 height 8
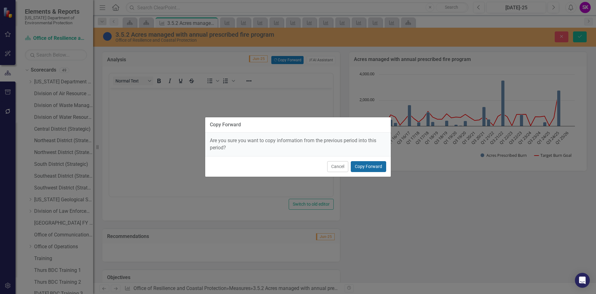
click at [362, 169] on button "Copy Forward" at bounding box center [368, 166] width 35 height 11
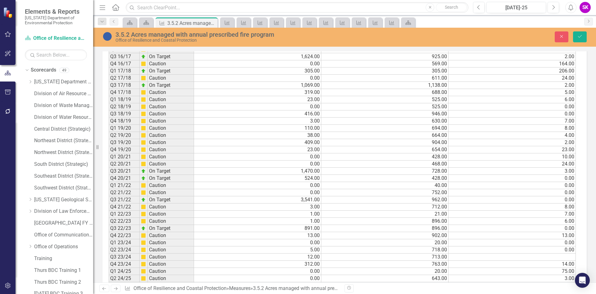
scroll to position [438, 0]
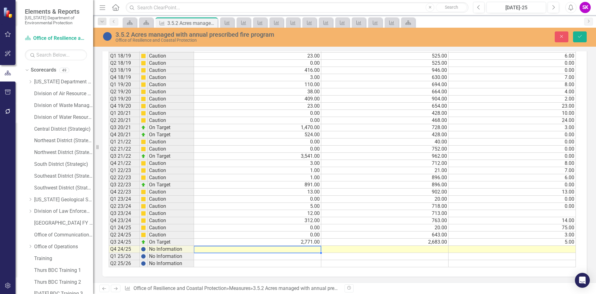
click at [296, 252] on td at bounding box center [257, 248] width 127 height 7
type textarea "1580"
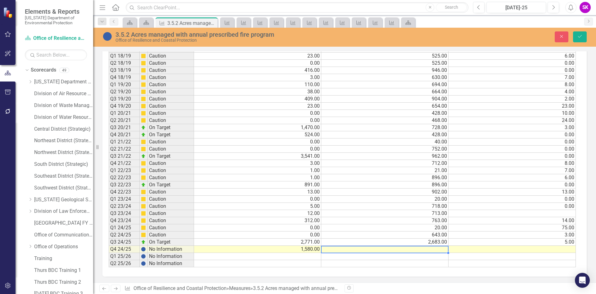
click at [363, 246] on td at bounding box center [385, 248] width 127 height 7
type textarea "2503"
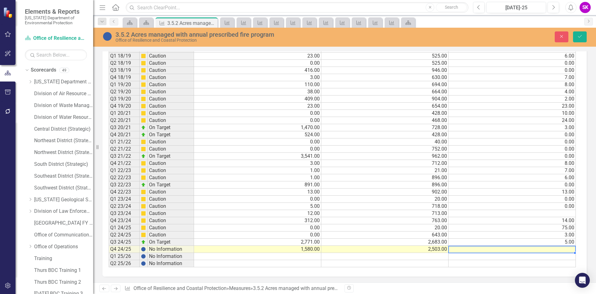
click at [477, 250] on td at bounding box center [512, 248] width 127 height 7
click at [502, 250] on td at bounding box center [512, 248] width 127 height 7
type textarea "13"
click at [477, 190] on td "13.00" at bounding box center [512, 191] width 127 height 7
click at [583, 34] on icon "Save" at bounding box center [581, 36] width 6 height 4
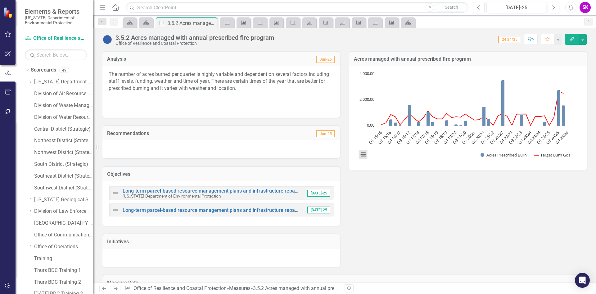
scroll to position [249, 0]
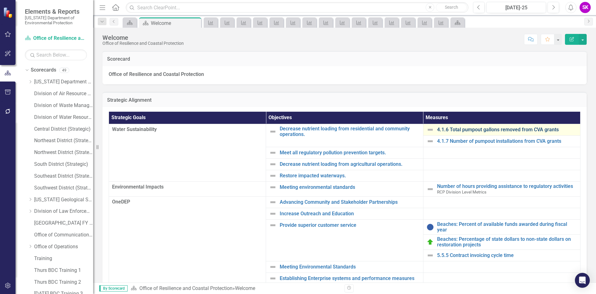
click at [469, 129] on link "4.1.6 Total pumpout gallons removed from CVA grants" at bounding box center [507, 130] width 140 height 6
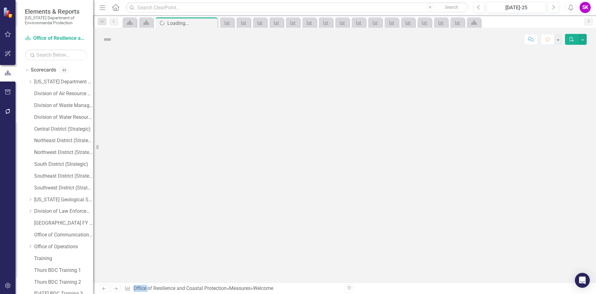
click at [469, 129] on div at bounding box center [344, 166] width 503 height 231
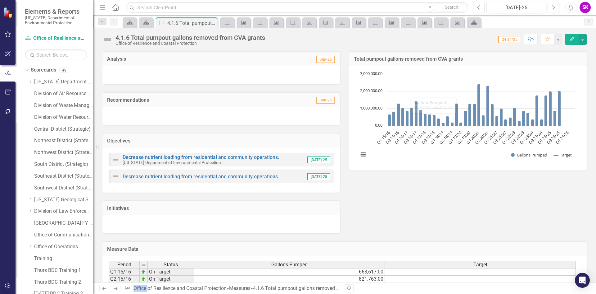
click at [204, 78] on div at bounding box center [222, 75] width 238 height 18
click at [204, 79] on div at bounding box center [222, 75] width 238 height 18
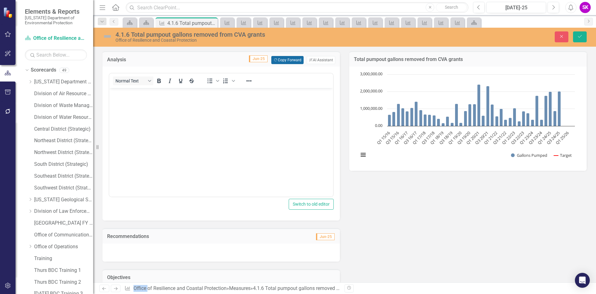
click at [280, 62] on button "Copy Forward Copy Forward" at bounding box center [288, 60] width 32 height 8
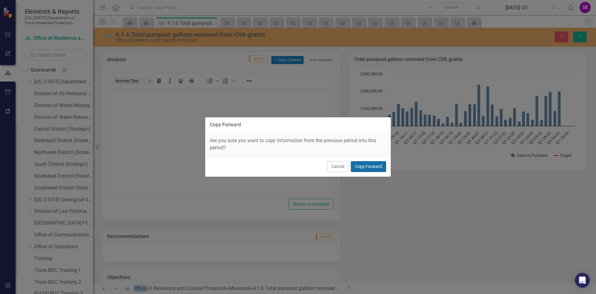
click at [383, 167] on button "Copy Forward" at bounding box center [368, 166] width 35 height 11
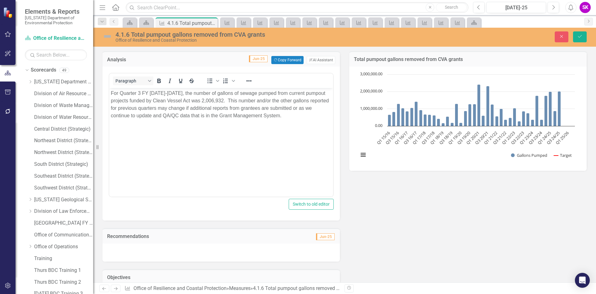
drag, startPoint x: 139, startPoint y: 93, endPoint x: 143, endPoint y: 97, distance: 5.3
click at [140, 93] on p "For Quarter 3 FY 2024-2025, the number of gallons of sewage pumped from current…" at bounding box center [221, 104] width 221 height 30
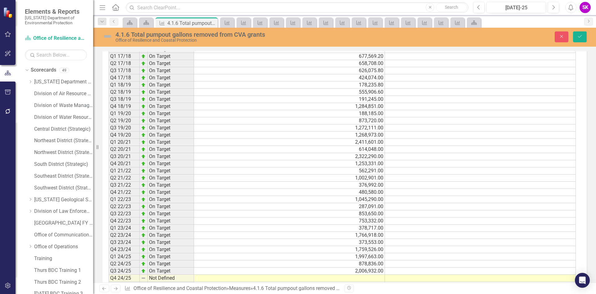
scroll to position [438, 0]
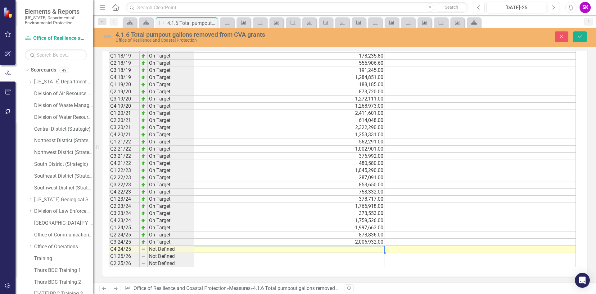
click at [362, 250] on td at bounding box center [289, 248] width 191 height 7
click at [338, 248] on td at bounding box center [289, 248] width 191 height 7
click at [368, 249] on td at bounding box center [289, 248] width 191 height 7
type textarea "1997663"
click at [311, 228] on td "1,997,663.00" at bounding box center [289, 227] width 191 height 7
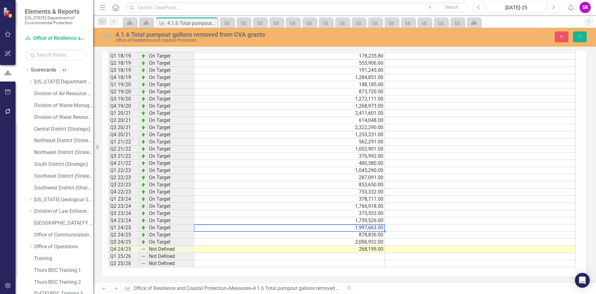
click at [167, 249] on td "Not Defined" at bounding box center [171, 248] width 46 height 7
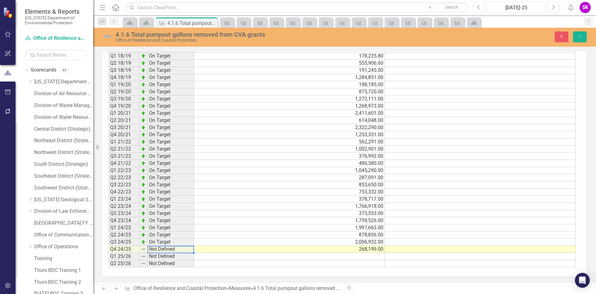
click at [167, 249] on td "Not Defined" at bounding box center [171, 248] width 46 height 7
click at [161, 249] on td "Not Defined" at bounding box center [171, 248] width 46 height 7
click at [580, 38] on icon "Save" at bounding box center [581, 36] width 6 height 4
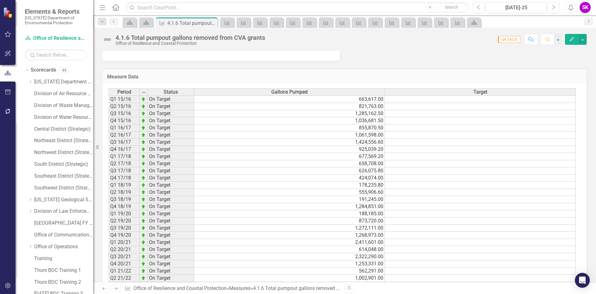
scroll to position [323, 0]
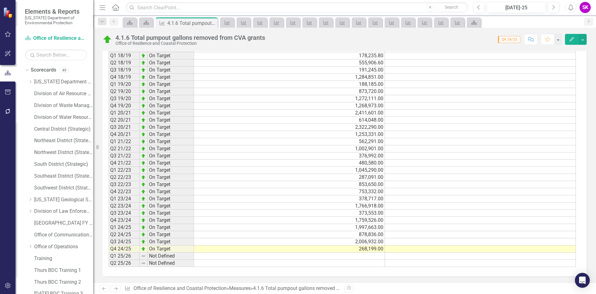
click at [161, 249] on td "On Target" at bounding box center [171, 248] width 46 height 7
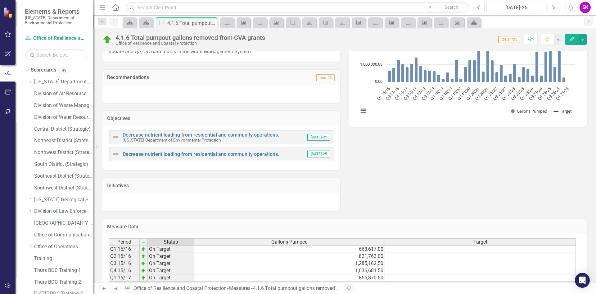
scroll to position [0, 0]
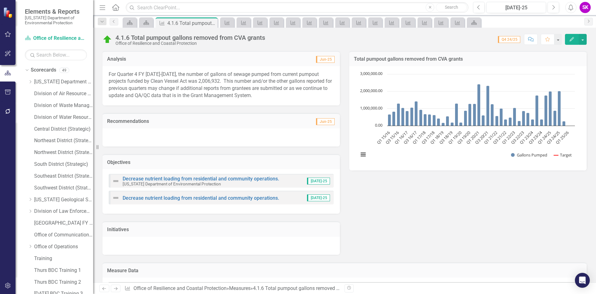
click at [201, 80] on p "For Quarter 4 FY 2024-2025, the number of gallons of sewage pumped from current…" at bounding box center [221, 85] width 225 height 28
click at [202, 80] on p "For Quarter 4 FY 2024-2025, the number of gallons of sewage pumped from current…" at bounding box center [221, 85] width 225 height 28
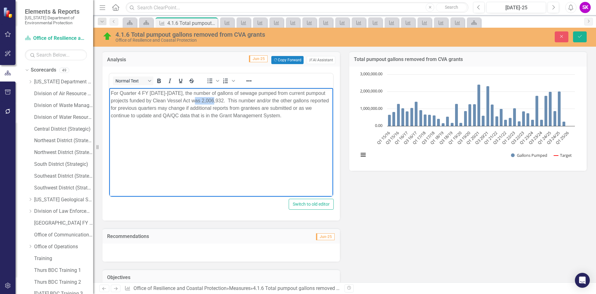
drag, startPoint x: 205, startPoint y: 101, endPoint x: 223, endPoint y: 100, distance: 18.3
click at [223, 100] on p "For Quarter 4 FY 2024-2025, the number of gallons of sewage pumped from current…" at bounding box center [221, 104] width 221 height 30
click at [583, 34] on button "Save" at bounding box center [580, 36] width 14 height 11
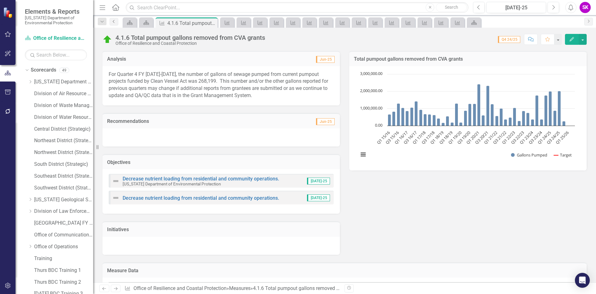
click at [114, 21] on icon "Previous" at bounding box center [114, 22] width 5 height 4
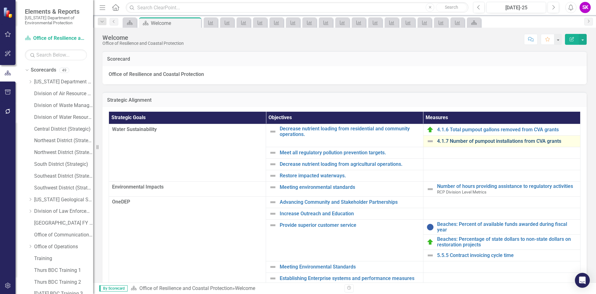
click at [461, 140] on link "4.1.7 Number of pumpout installations from CVA grants" at bounding box center [507, 141] width 140 height 6
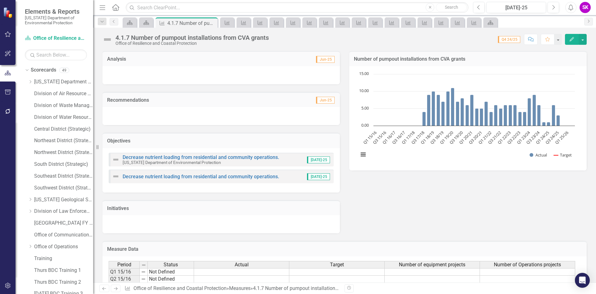
click at [155, 74] on div at bounding box center [222, 75] width 238 height 18
click at [156, 74] on div at bounding box center [222, 75] width 238 height 18
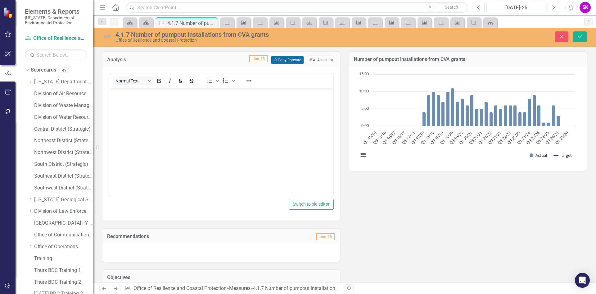
click at [288, 62] on button "Copy Forward Copy Forward" at bounding box center [288, 60] width 32 height 8
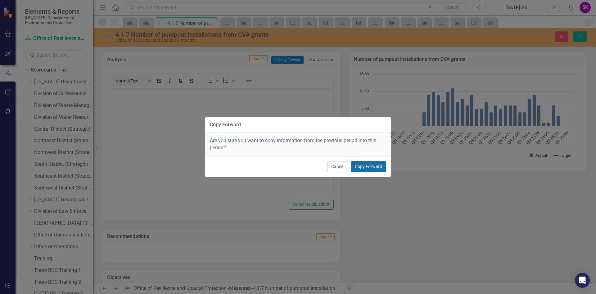
click at [366, 164] on button "Copy Forward" at bounding box center [368, 166] width 35 height 11
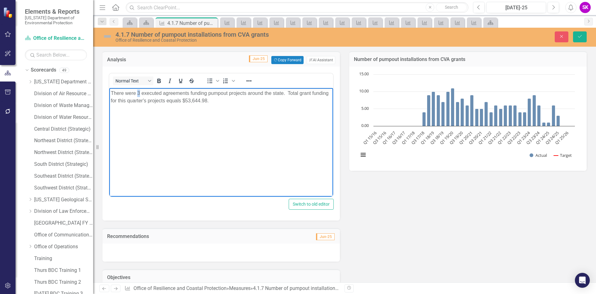
click at [139, 92] on p "There were 3 executed agreements funding pumpout projects around the state. Tot…" at bounding box center [221, 96] width 221 height 15
drag, startPoint x: 186, startPoint y: 99, endPoint x: 206, endPoint y: 100, distance: 19.9
click at [206, 100] on p "There were 9 executed agreements funding pumpout projects around the state. Tot…" at bounding box center [221, 96] width 221 height 15
click at [214, 172] on body "There were 9 executed agreements funding pumpout projects around the state. Tot…" at bounding box center [221, 134] width 224 height 93
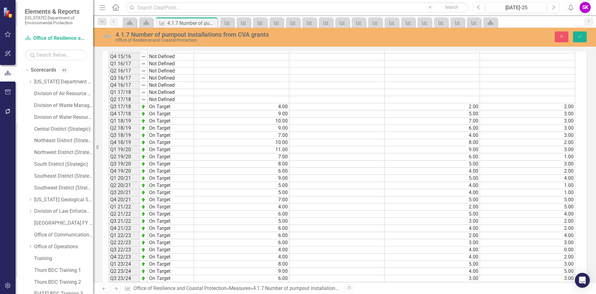
scroll to position [438, 0]
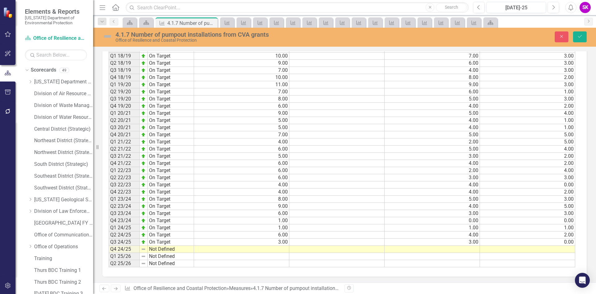
click at [277, 247] on td at bounding box center [241, 248] width 95 height 7
type textarea "9"
click at [469, 249] on td at bounding box center [432, 248] width 95 height 7
type textarea "6"
click at [540, 249] on td at bounding box center [527, 248] width 95 height 7
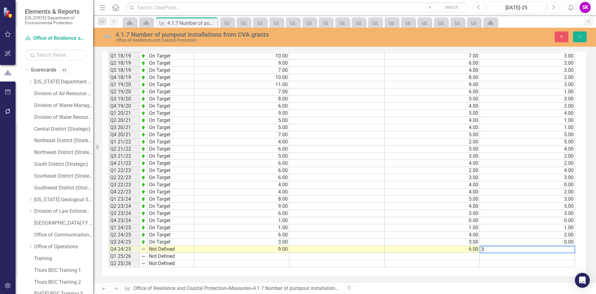
type textarea "2"
click at [529, 235] on td "2.00" at bounding box center [527, 234] width 95 height 7
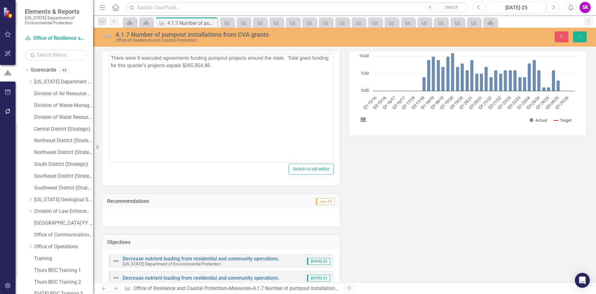
scroll to position [0, 0]
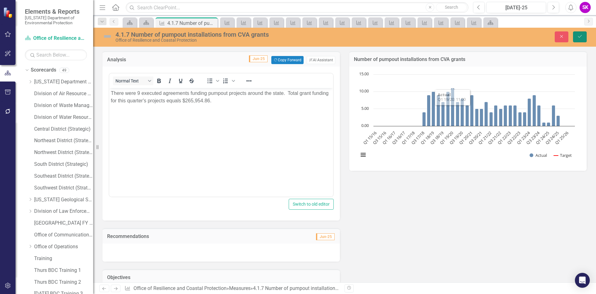
click at [577, 38] on button "Save" at bounding box center [580, 36] width 14 height 11
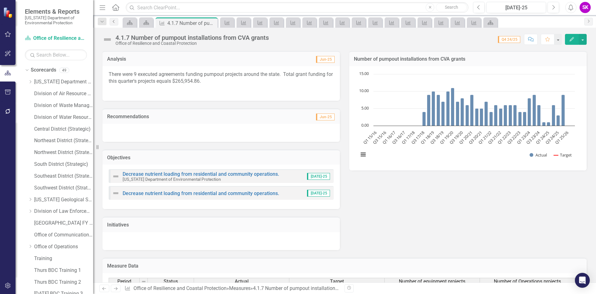
click at [112, 21] on icon "Previous" at bounding box center [114, 22] width 5 height 4
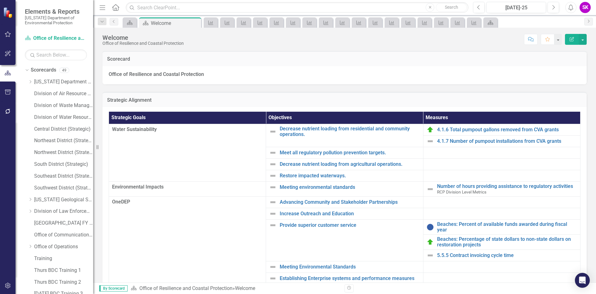
click at [462, 164] on td at bounding box center [501, 163] width 157 height 11
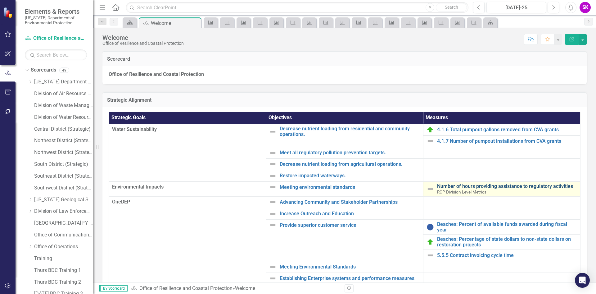
click at [466, 186] on link "Number of hours providing assistance to regulatory activities" at bounding box center [507, 186] width 140 height 6
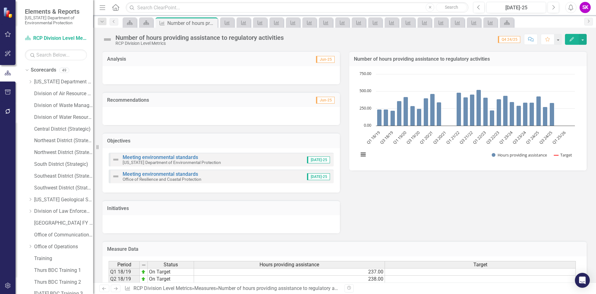
click at [259, 74] on div at bounding box center [222, 75] width 238 height 18
click at [258, 73] on div at bounding box center [222, 75] width 238 height 18
click at [247, 76] on div at bounding box center [222, 75] width 238 height 18
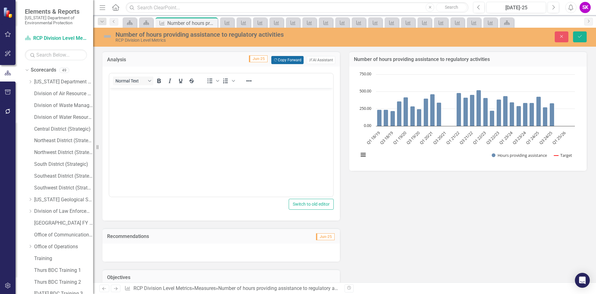
click at [284, 62] on button "Copy Forward Copy Forward" at bounding box center [288, 60] width 32 height 8
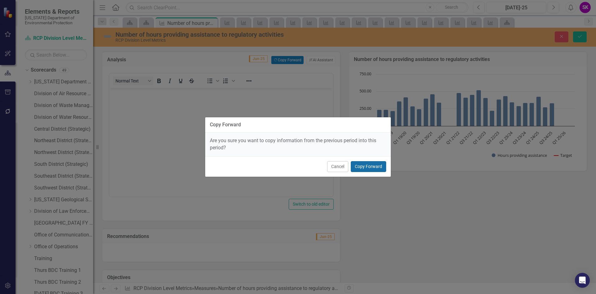
click at [368, 164] on button "Copy Forward" at bounding box center [368, 166] width 35 height 11
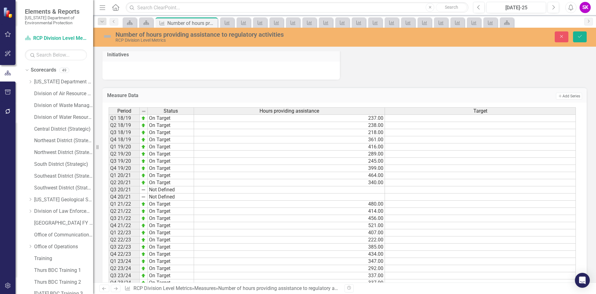
scroll to position [352, 0]
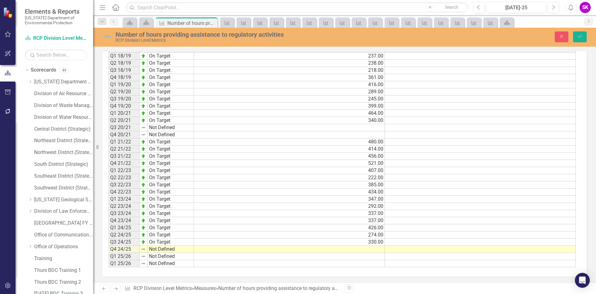
click at [355, 248] on td at bounding box center [289, 248] width 191 height 7
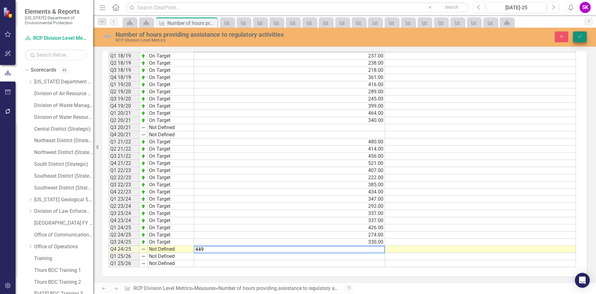
type textarea "449"
click at [584, 37] on button "Save" at bounding box center [580, 36] width 14 height 11
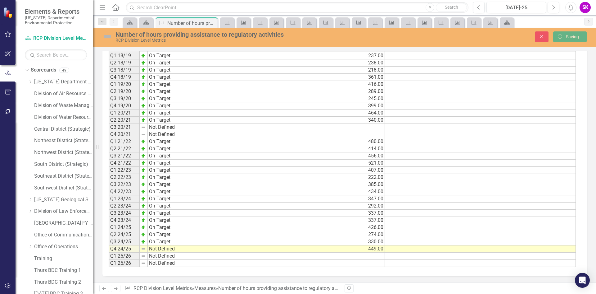
scroll to position [216, 0]
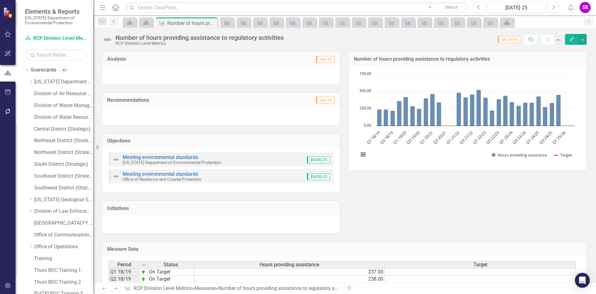
click at [115, 22] on icon "Previous" at bounding box center [114, 22] width 5 height 4
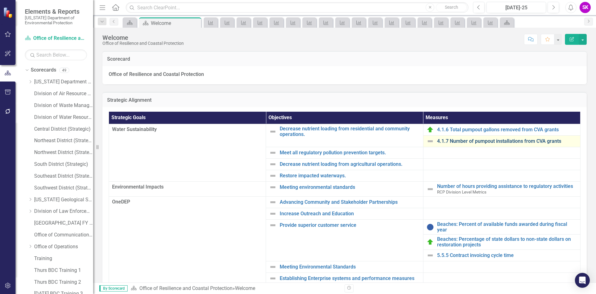
click at [468, 142] on link "4.1.7 Number of pumpout installations from CVA grants" at bounding box center [507, 141] width 140 height 6
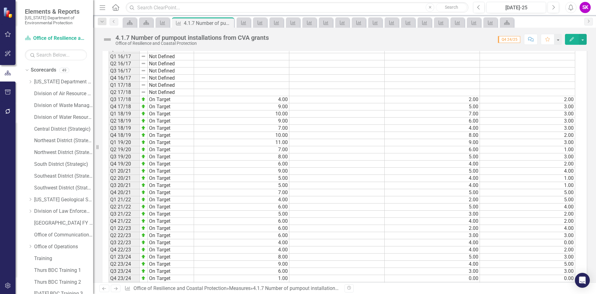
scroll to position [318, 0]
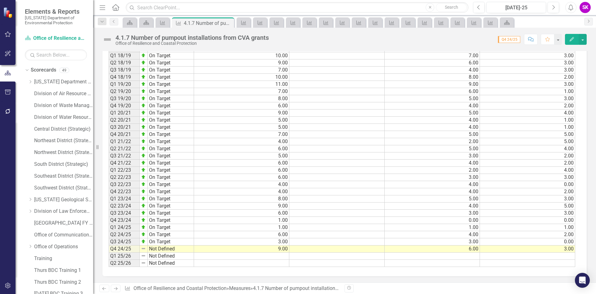
click at [153, 249] on td "Not Defined" at bounding box center [171, 248] width 46 height 7
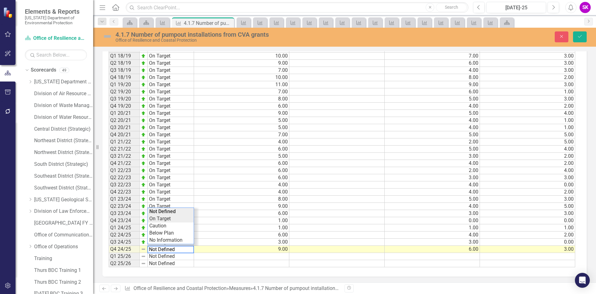
type textarea "On Target"
click at [164, 220] on div "Period Status Actual Target Number of equipment projects Number of Operations p…" at bounding box center [343, 113] width 468 height 308
click at [584, 34] on button "Save" at bounding box center [580, 36] width 14 height 11
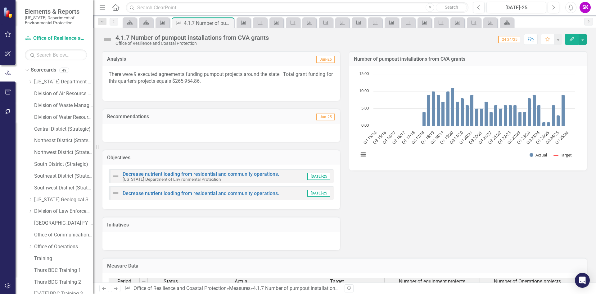
click at [116, 22] on icon "Previous" at bounding box center [114, 22] width 5 height 4
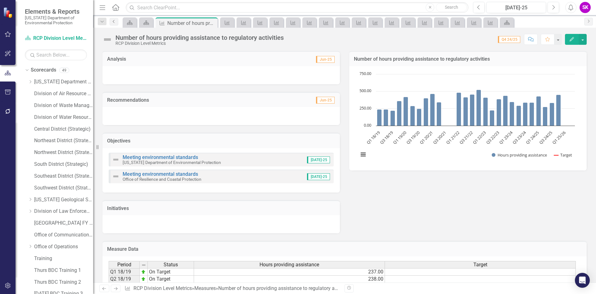
click at [113, 23] on icon "Previous" at bounding box center [114, 22] width 5 height 4
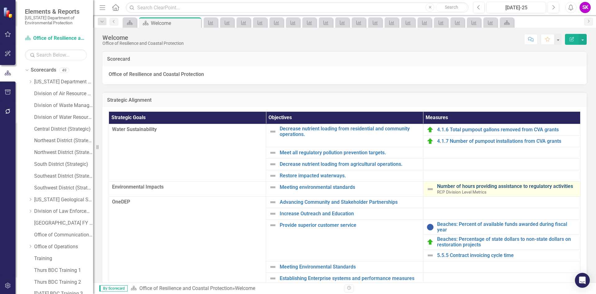
click at [467, 187] on link "Number of hours providing assistance to regulatory activities" at bounding box center [507, 186] width 140 height 6
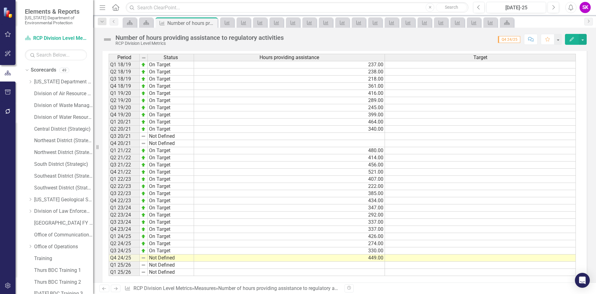
scroll to position [216, 0]
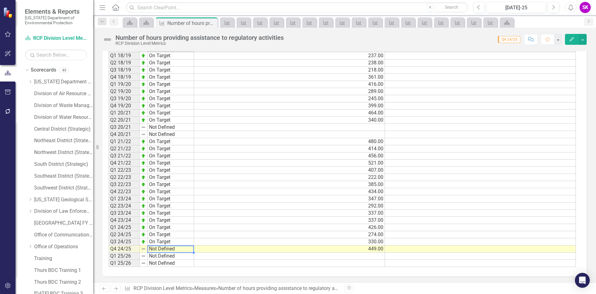
click at [162, 247] on td "Not Defined" at bounding box center [171, 248] width 46 height 7
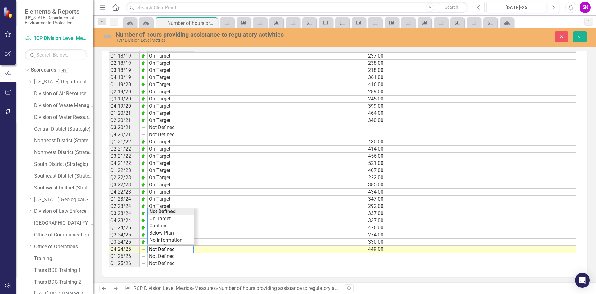
type textarea "On Target"
drag, startPoint x: 174, startPoint y: 219, endPoint x: 203, endPoint y: 207, distance: 32.3
click at [174, 219] on div "Period Status Hours providing assistance Target Q1 18/19 On Target 237.00 Q2 18…" at bounding box center [343, 156] width 468 height 222
drag, startPoint x: 577, startPoint y: 36, endPoint x: 570, endPoint y: 37, distance: 6.6
click at [577, 35] on button "Save" at bounding box center [580, 36] width 14 height 11
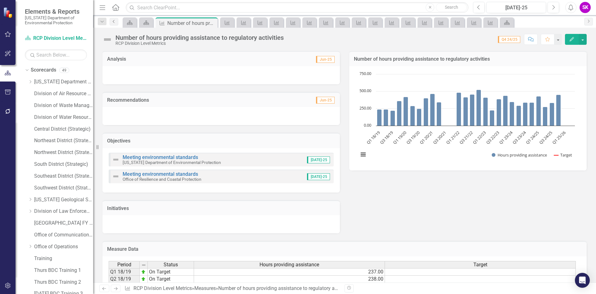
click at [114, 22] on icon "Previous" at bounding box center [114, 22] width 5 height 4
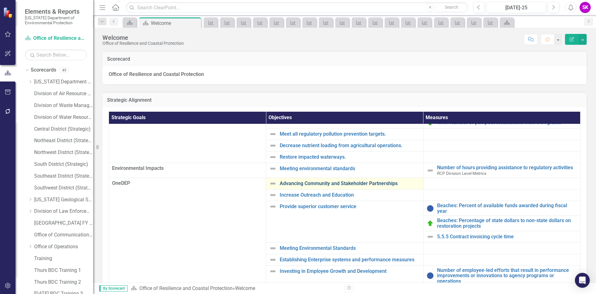
scroll to position [40, 0]
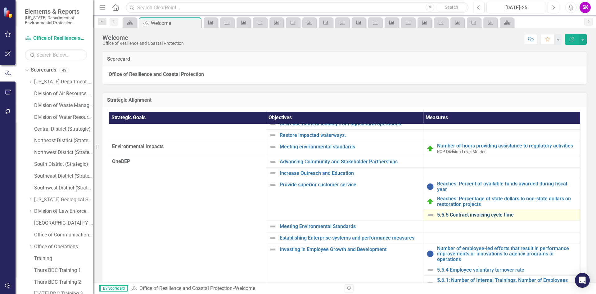
click at [467, 213] on link "5.5.5 Contract invoicing cycle time" at bounding box center [507, 215] width 140 height 6
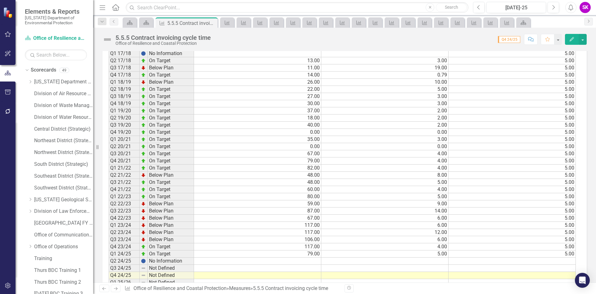
scroll to position [244, 0]
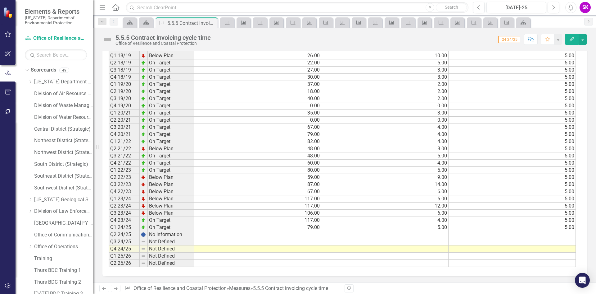
drag, startPoint x: 112, startPoint y: 21, endPoint x: 121, endPoint y: 27, distance: 10.3
click at [112, 21] on icon "Previous" at bounding box center [114, 22] width 5 height 4
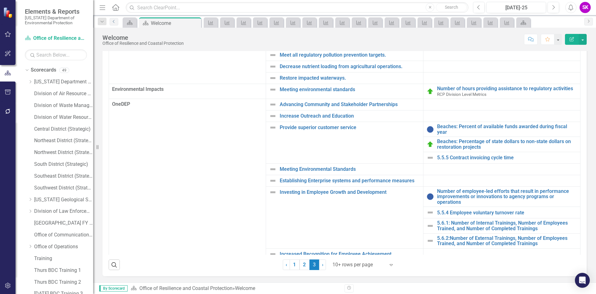
scroll to position [9, 0]
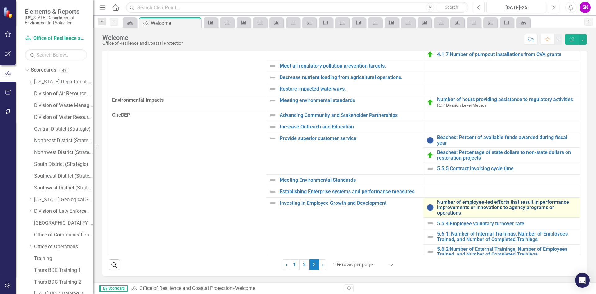
click at [459, 205] on link "Number of employee-led efforts that result in performance improvements or innov…" at bounding box center [507, 207] width 140 height 16
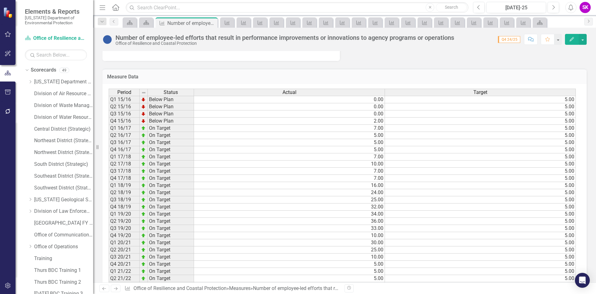
scroll to position [280, 0]
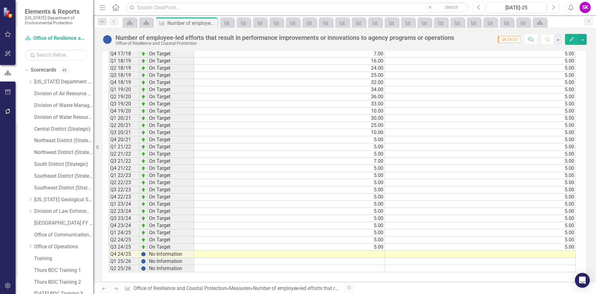
click at [346, 254] on td at bounding box center [289, 253] width 191 height 7
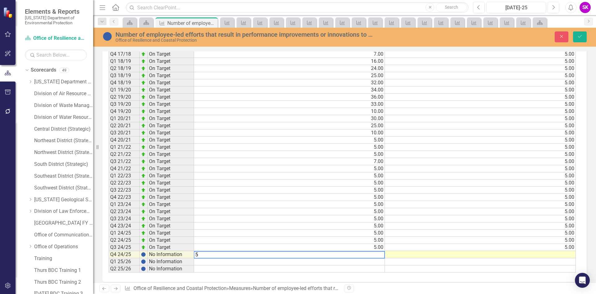
type textarea "5"
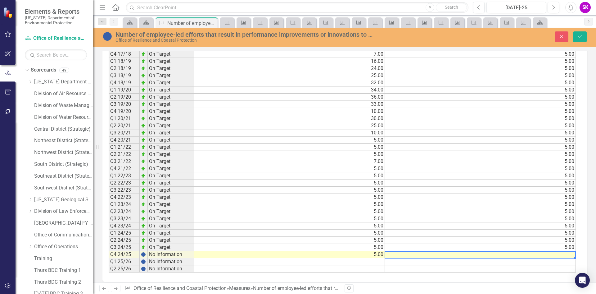
click at [528, 253] on td at bounding box center [480, 254] width 191 height 7
type textarea "5"
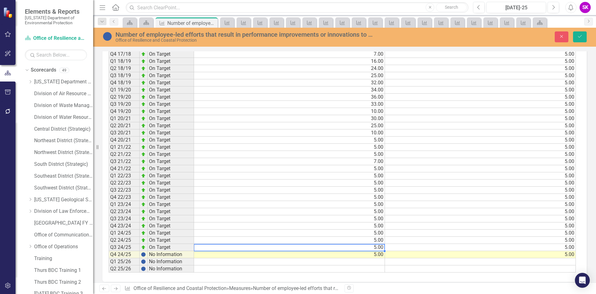
click at [109, 244] on div "Period Status Actual Target Q1 15/16 Below Plan 0.00 5.00 Q2 15/16 Below Plan 0…" at bounding box center [109, 119] width 0 height 308
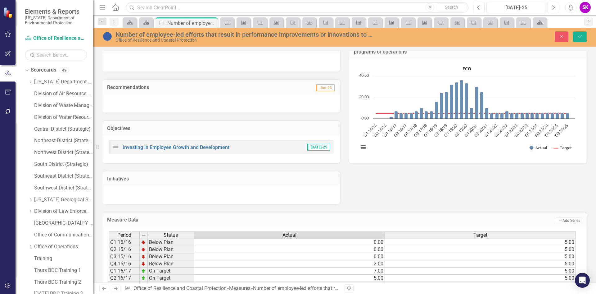
scroll to position [0, 0]
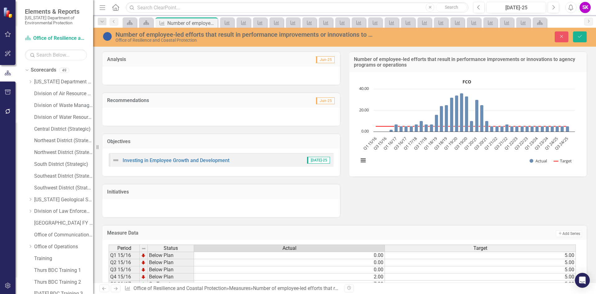
click at [181, 81] on div at bounding box center [222, 75] width 238 height 18
click at [180, 80] on div at bounding box center [222, 75] width 238 height 18
click at [180, 75] on div at bounding box center [222, 75] width 238 height 18
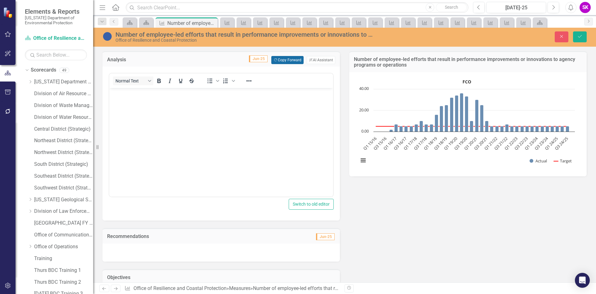
click at [284, 58] on button "Copy Forward Copy Forward" at bounding box center [288, 60] width 32 height 8
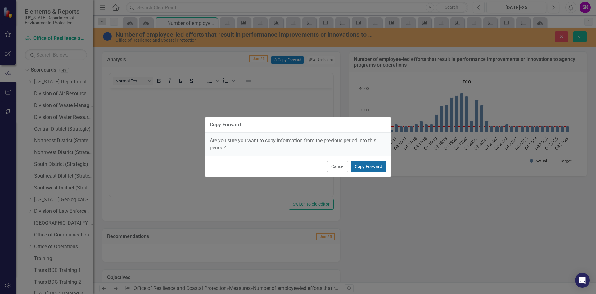
click at [378, 166] on button "Copy Forward" at bounding box center [368, 166] width 35 height 11
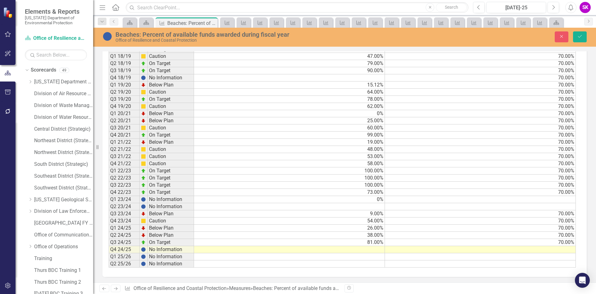
scroll to position [438, 0]
click at [358, 249] on td at bounding box center [289, 248] width 191 height 7
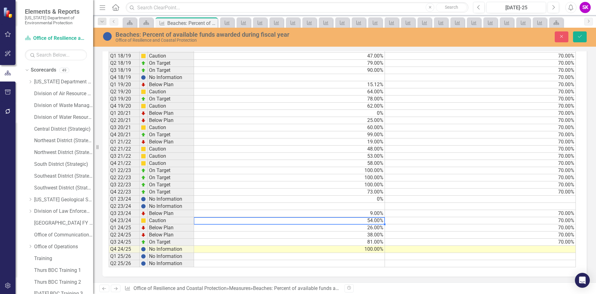
click at [265, 223] on td "54.00%" at bounding box center [289, 220] width 191 height 7
click at [486, 251] on td at bounding box center [480, 248] width 191 height 7
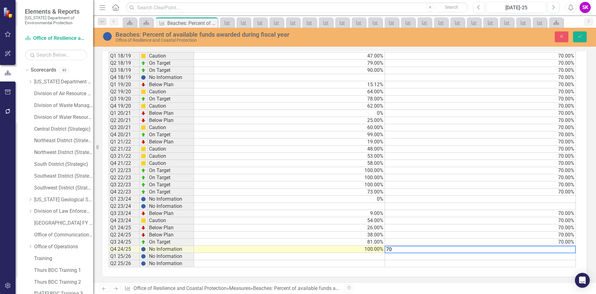
type textarea "70"
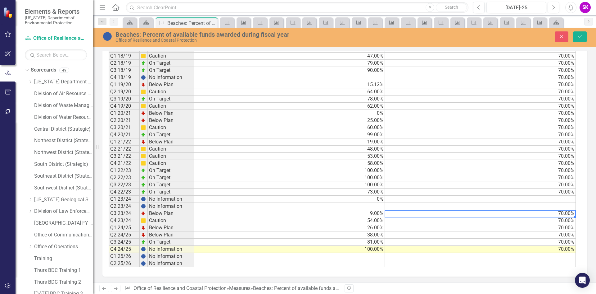
click at [459, 211] on td "70.00%" at bounding box center [480, 213] width 191 height 7
drag, startPoint x: 585, startPoint y: 39, endPoint x: 528, endPoint y: 85, distance: 73.3
click at [585, 39] on button "Save" at bounding box center [580, 36] width 14 height 11
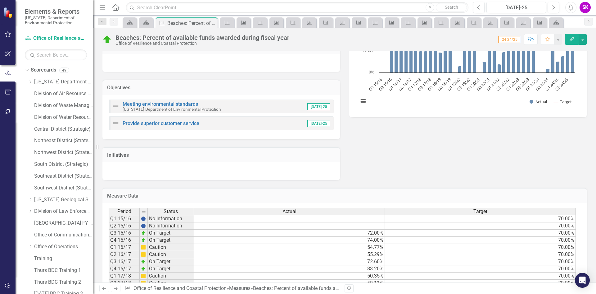
scroll to position [0, 0]
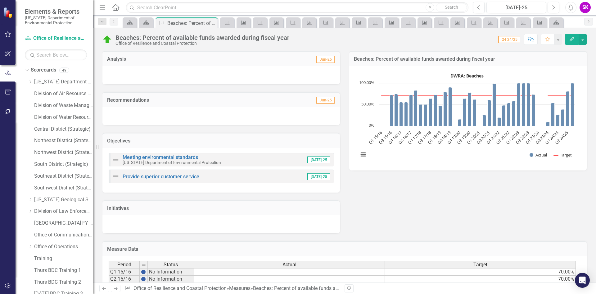
click at [115, 23] on icon "Previous" at bounding box center [114, 22] width 5 height 4
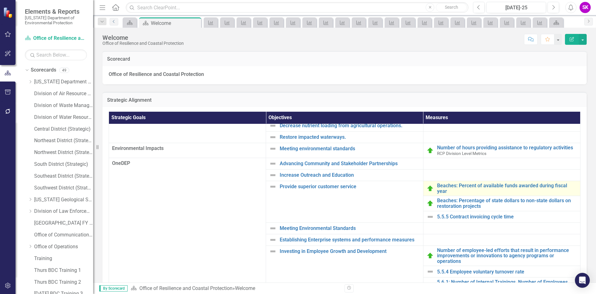
scroll to position [40, 0]
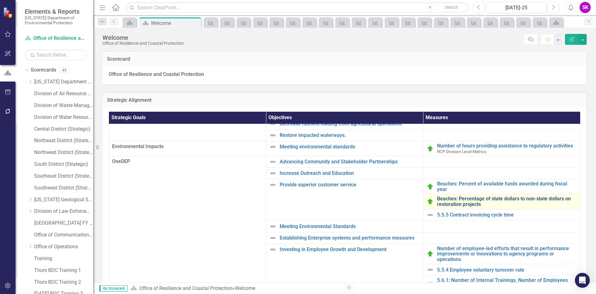
click at [455, 199] on link "Beaches: Percentage of state dollars to non-state dollars on restoration projec…" at bounding box center [507, 201] width 140 height 11
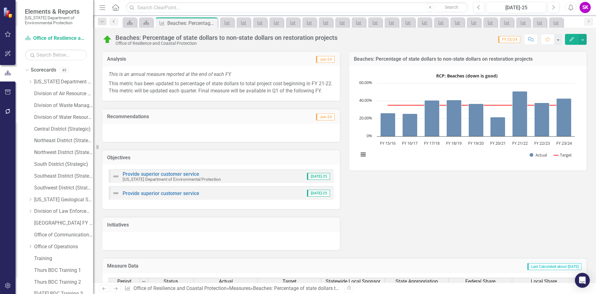
click at [116, 20] on icon "Previous" at bounding box center [114, 22] width 5 height 4
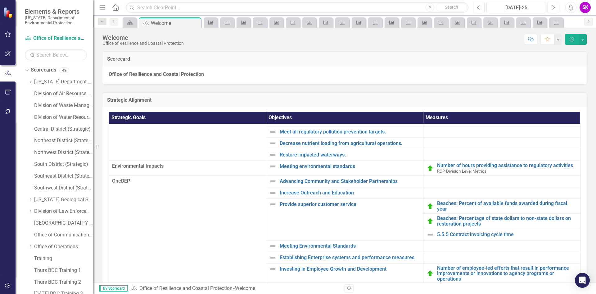
scroll to position [40, 0]
